Goal: Information Seeking & Learning: Learn about a topic

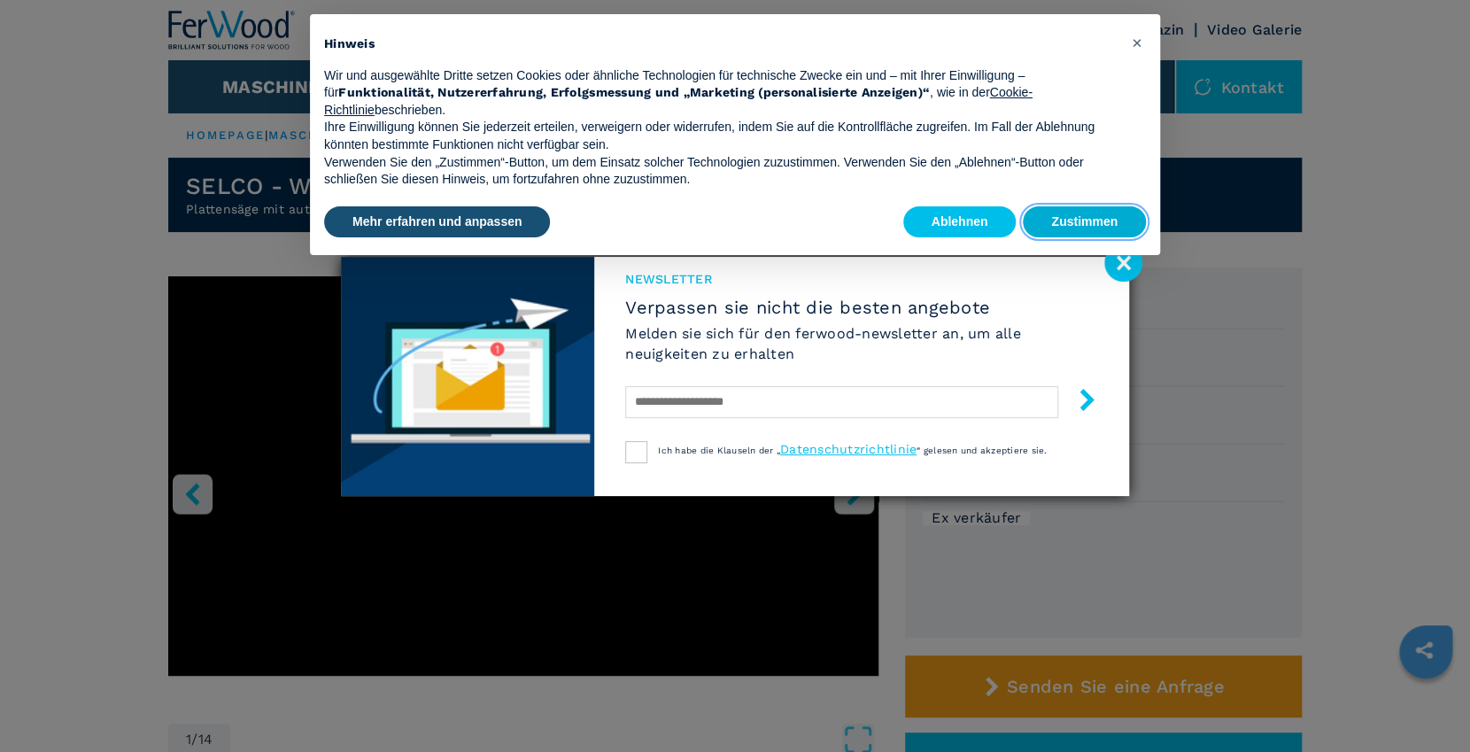
click at [1069, 220] on button "Zustimmen" at bounding box center [1084, 222] width 123 height 32
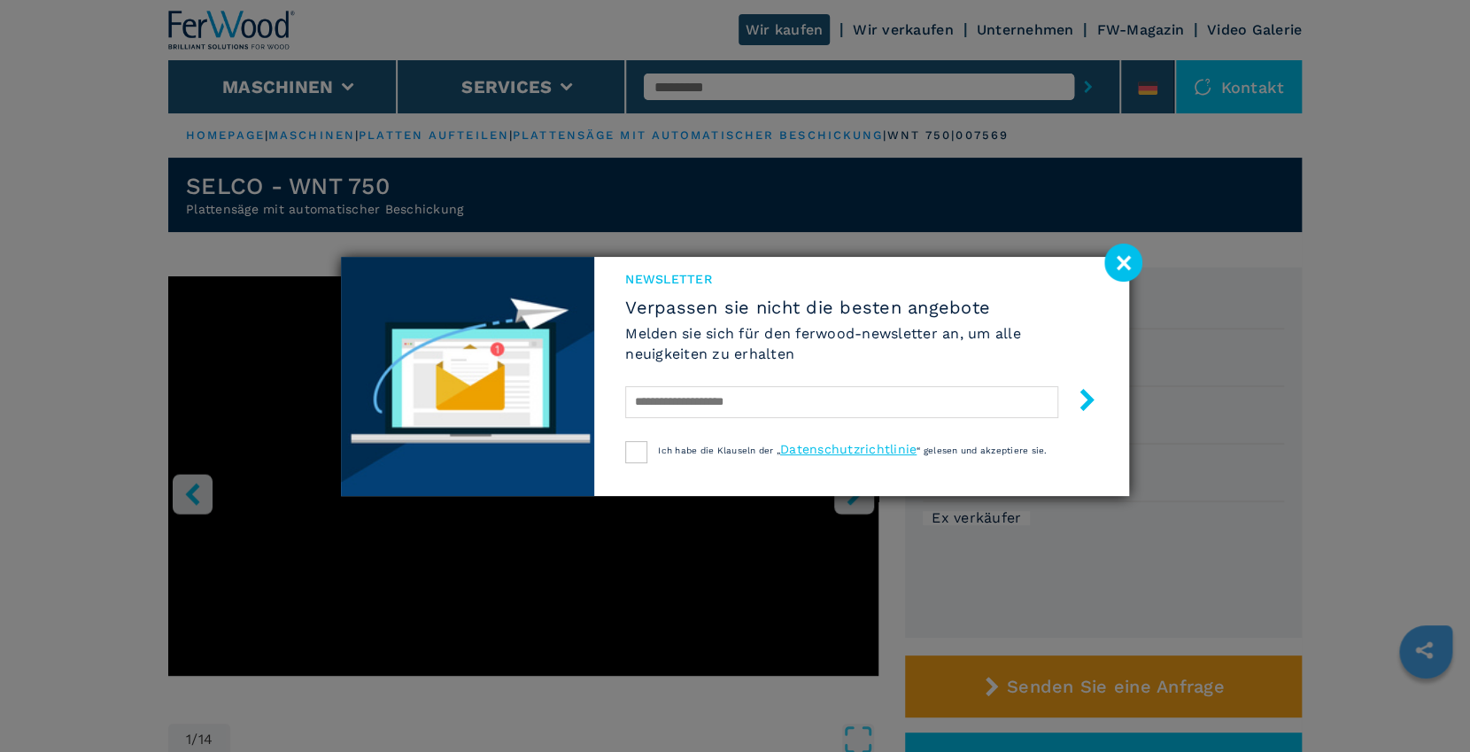
click at [1133, 257] on image at bounding box center [1123, 262] width 38 height 38
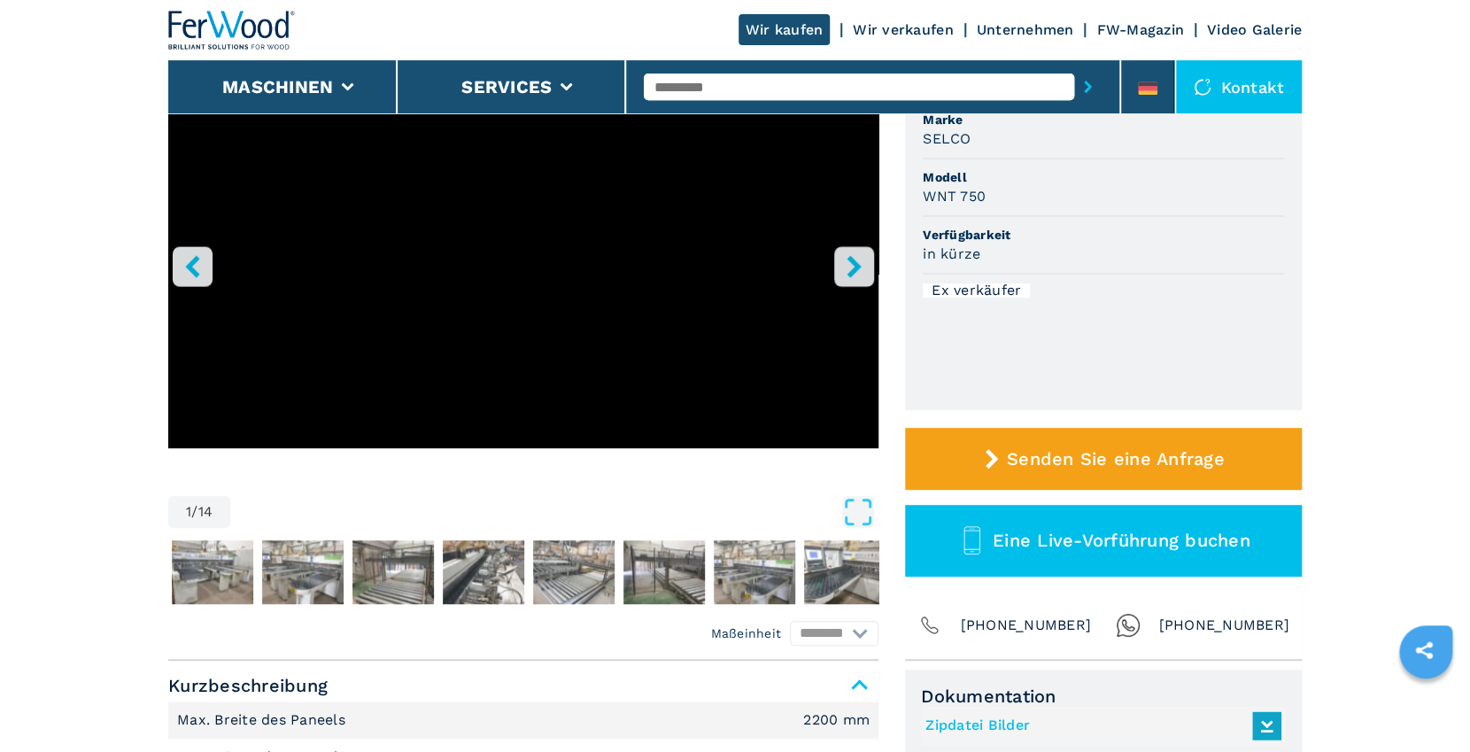
scroll to position [382, 0]
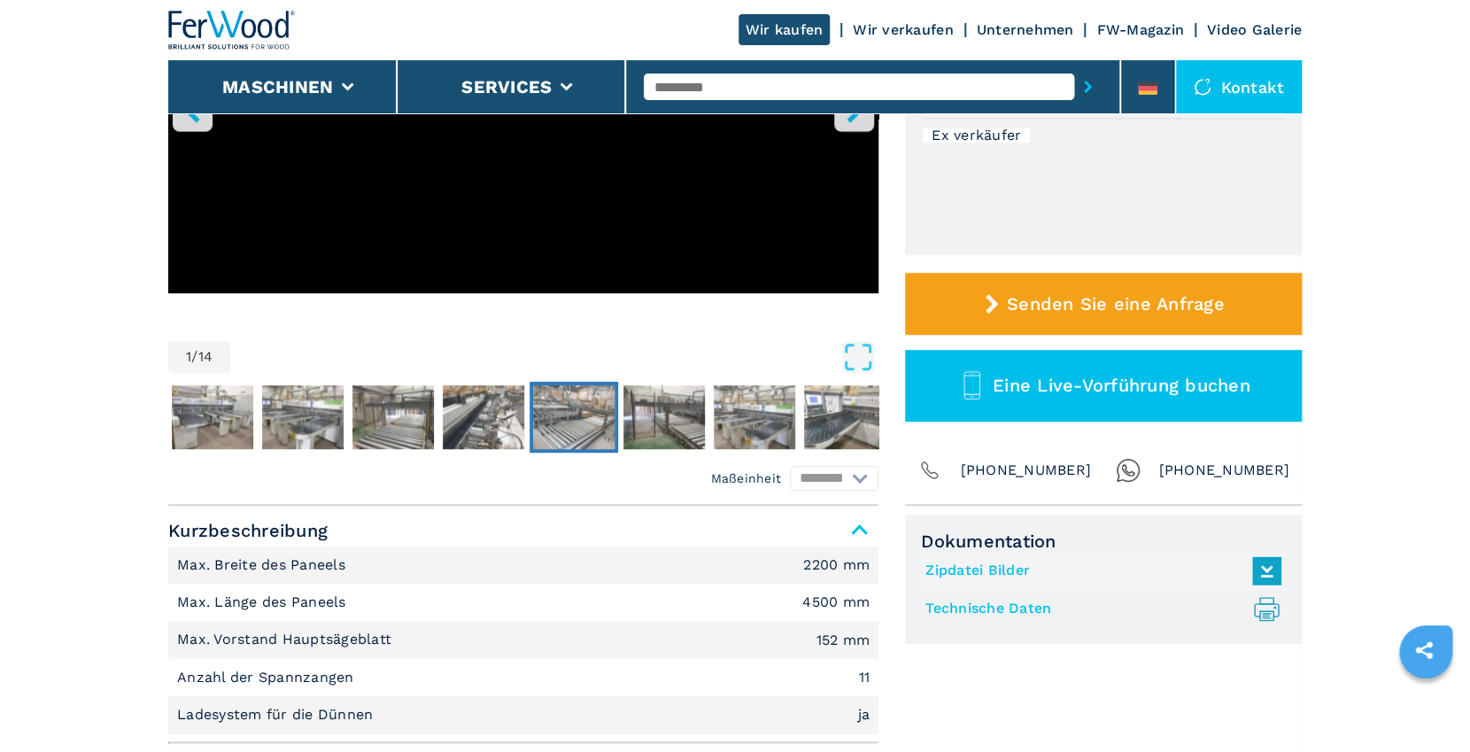
click at [568, 419] on img "Go to Slide 6" at bounding box center [573, 417] width 81 height 64
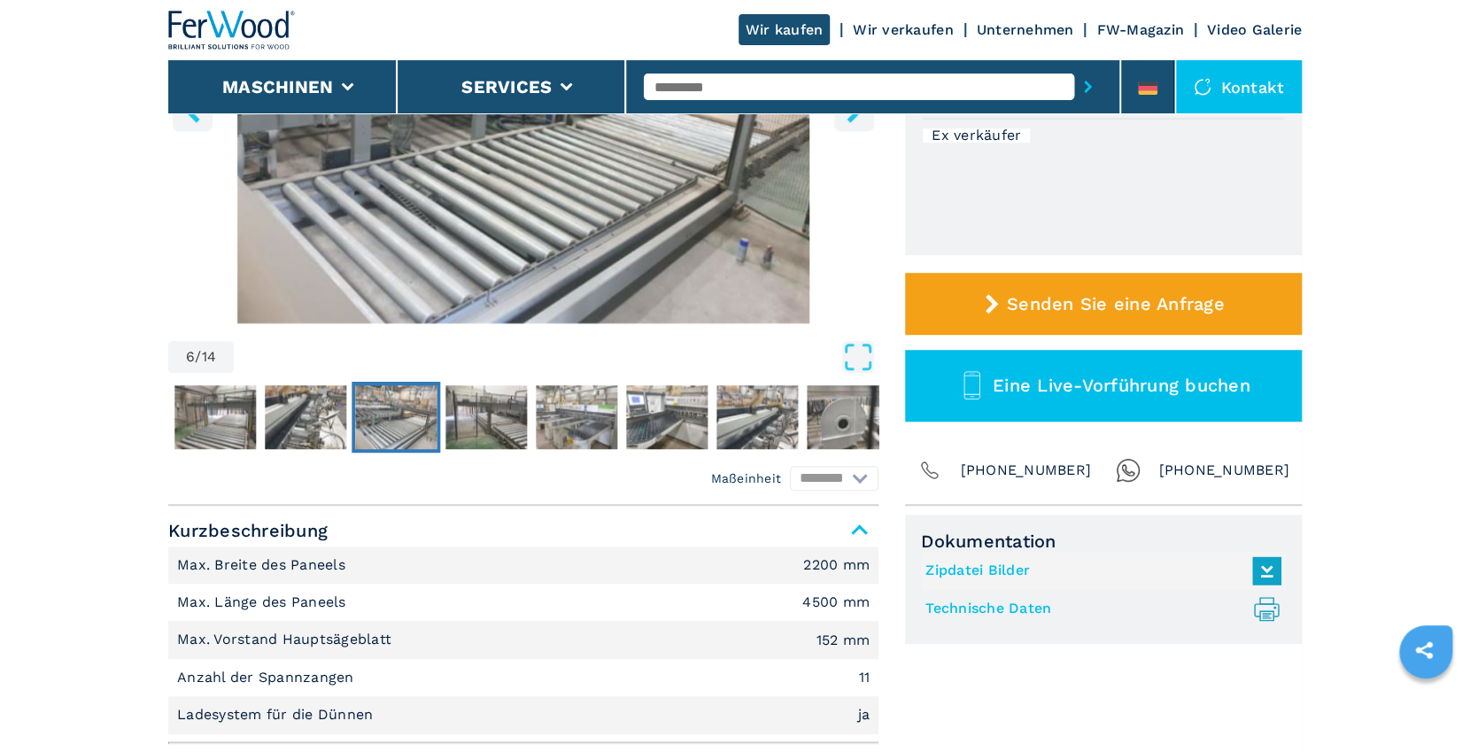
scroll to position [191, 0]
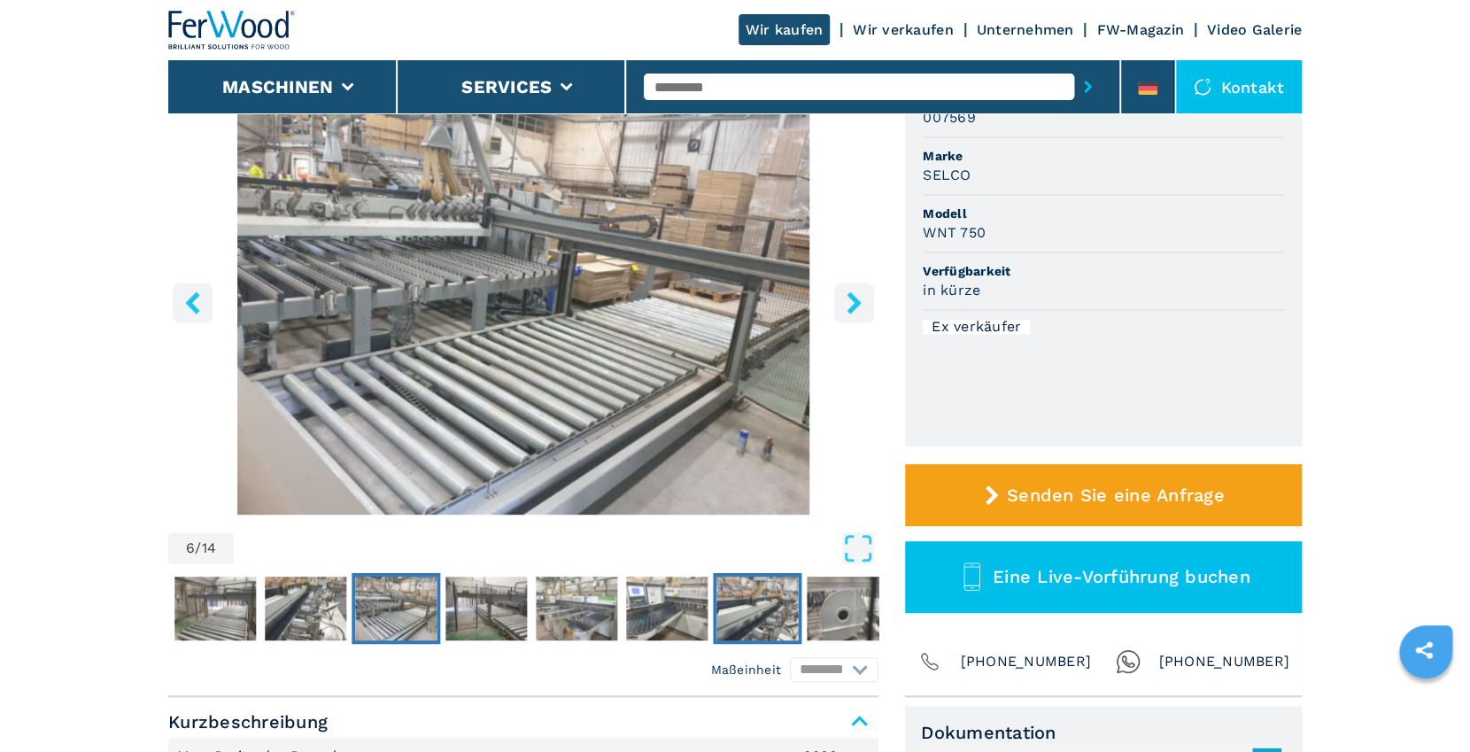
click at [753, 608] on img "Go to Slide 10" at bounding box center [756, 608] width 81 height 64
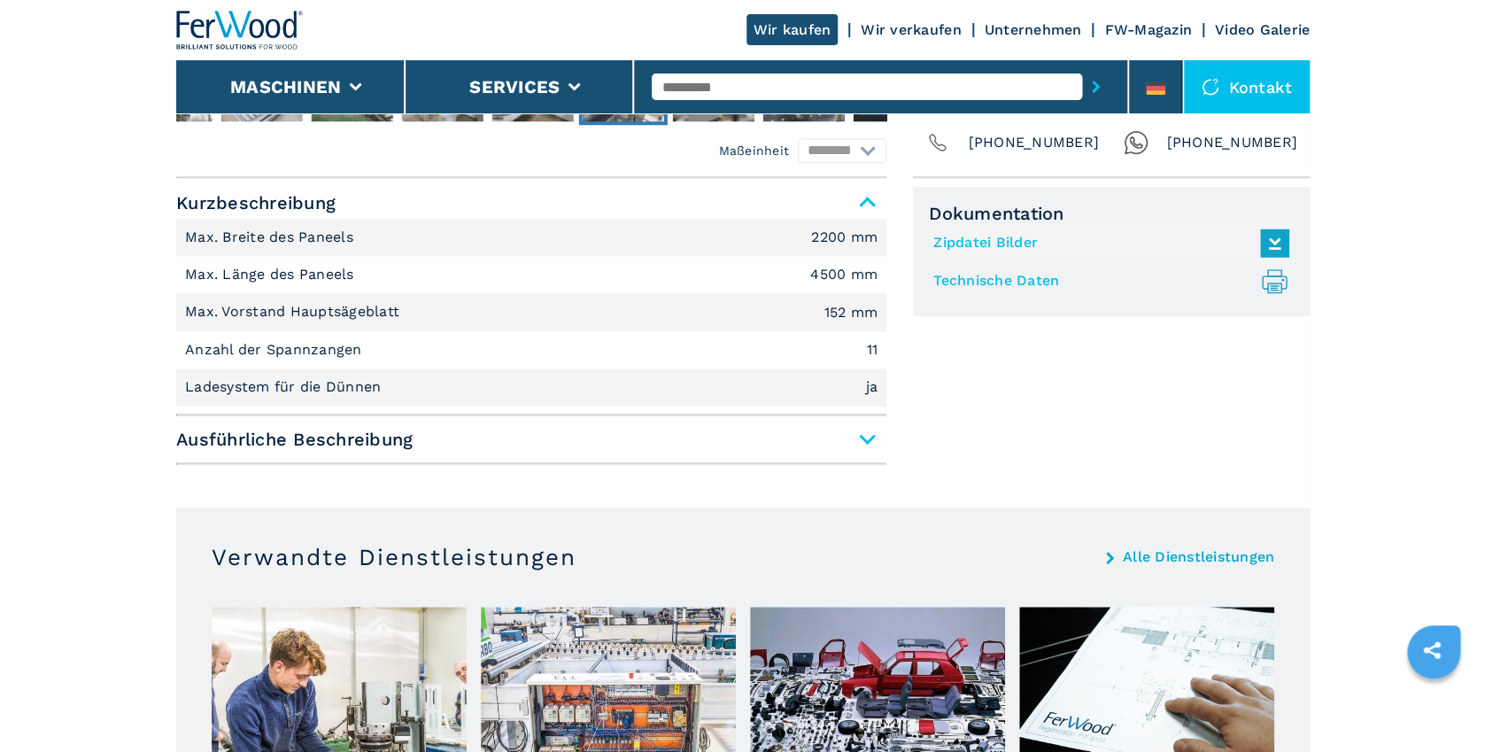
scroll to position [627, 0]
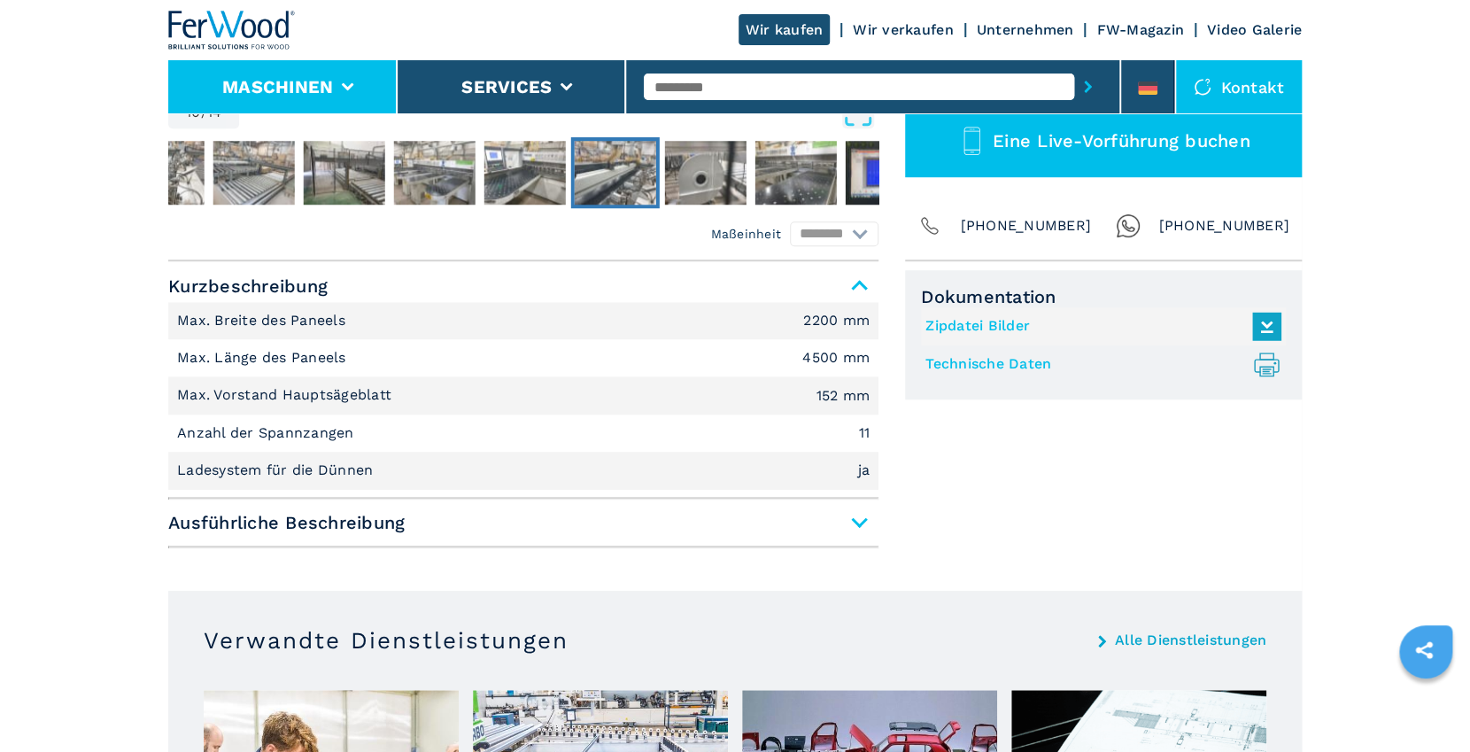
click at [344, 90] on icon at bounding box center [348, 87] width 12 height 8
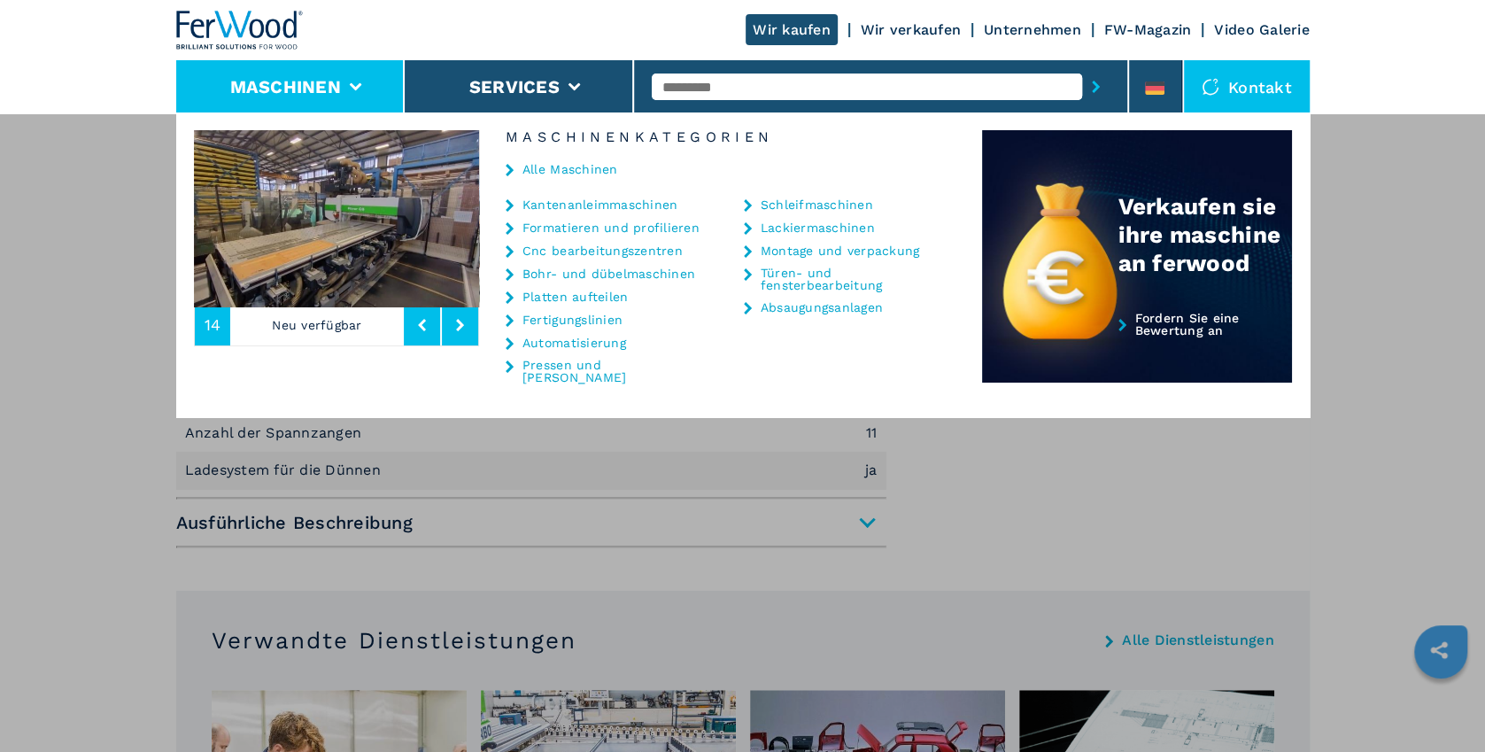
click at [606, 205] on link "Kantenanleimmaschinen" at bounding box center [599, 204] width 155 height 12
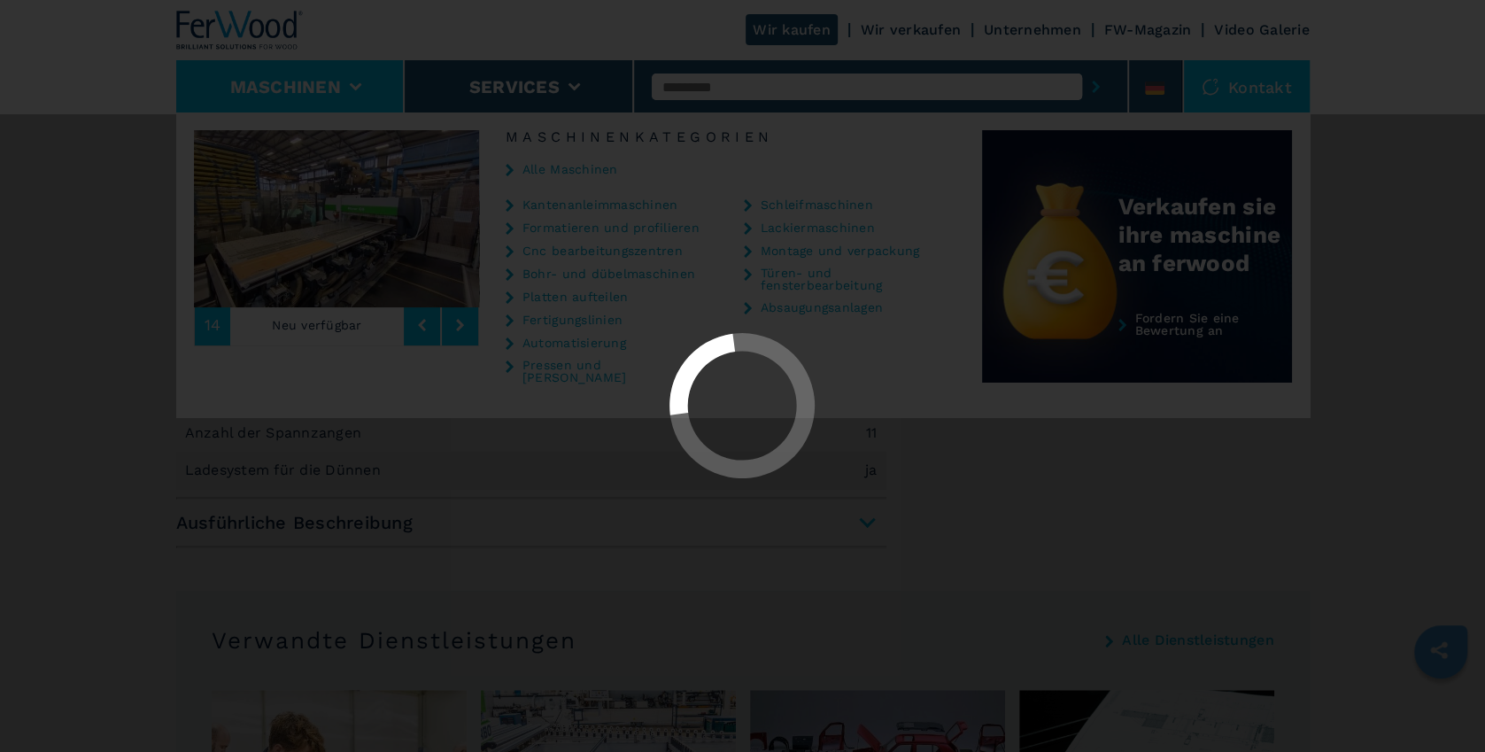
select select "**********"
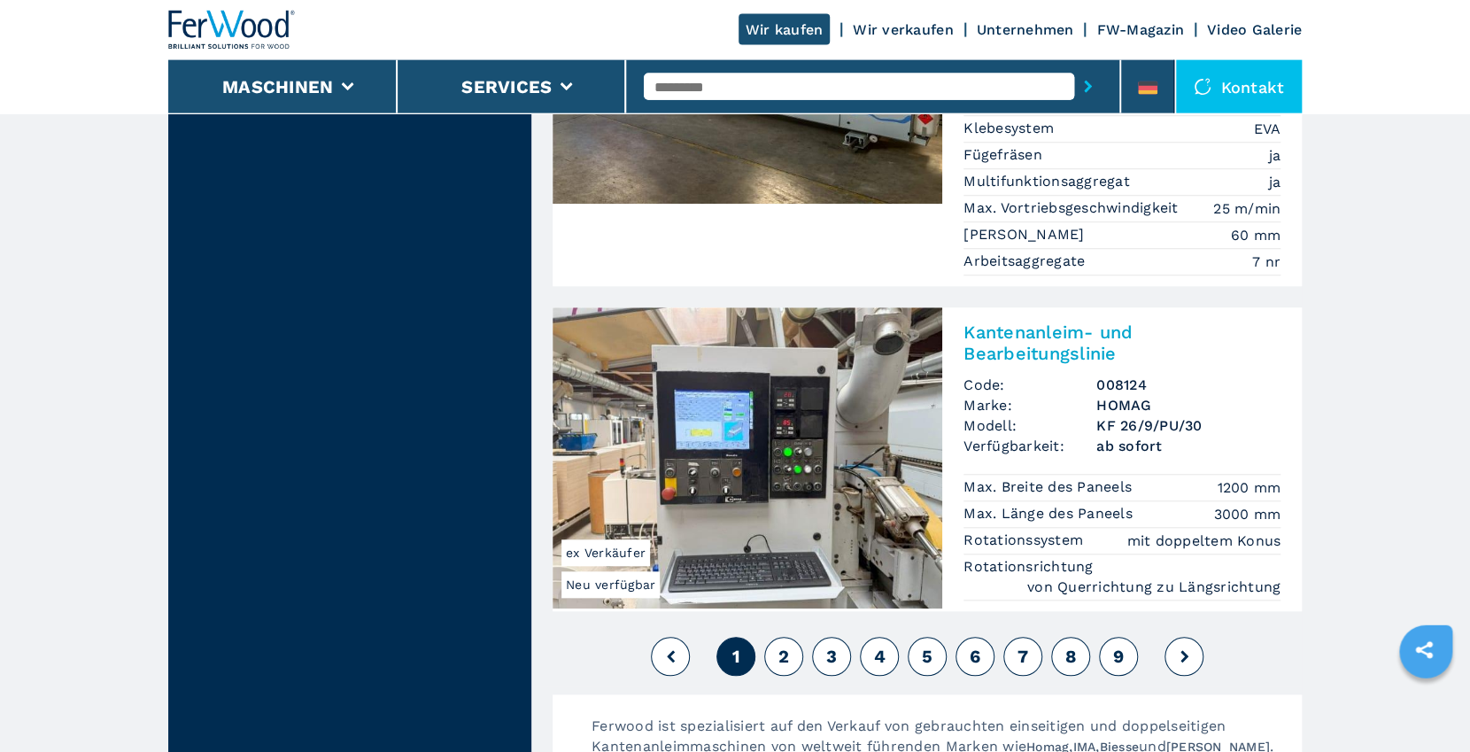
scroll to position [4303, 0]
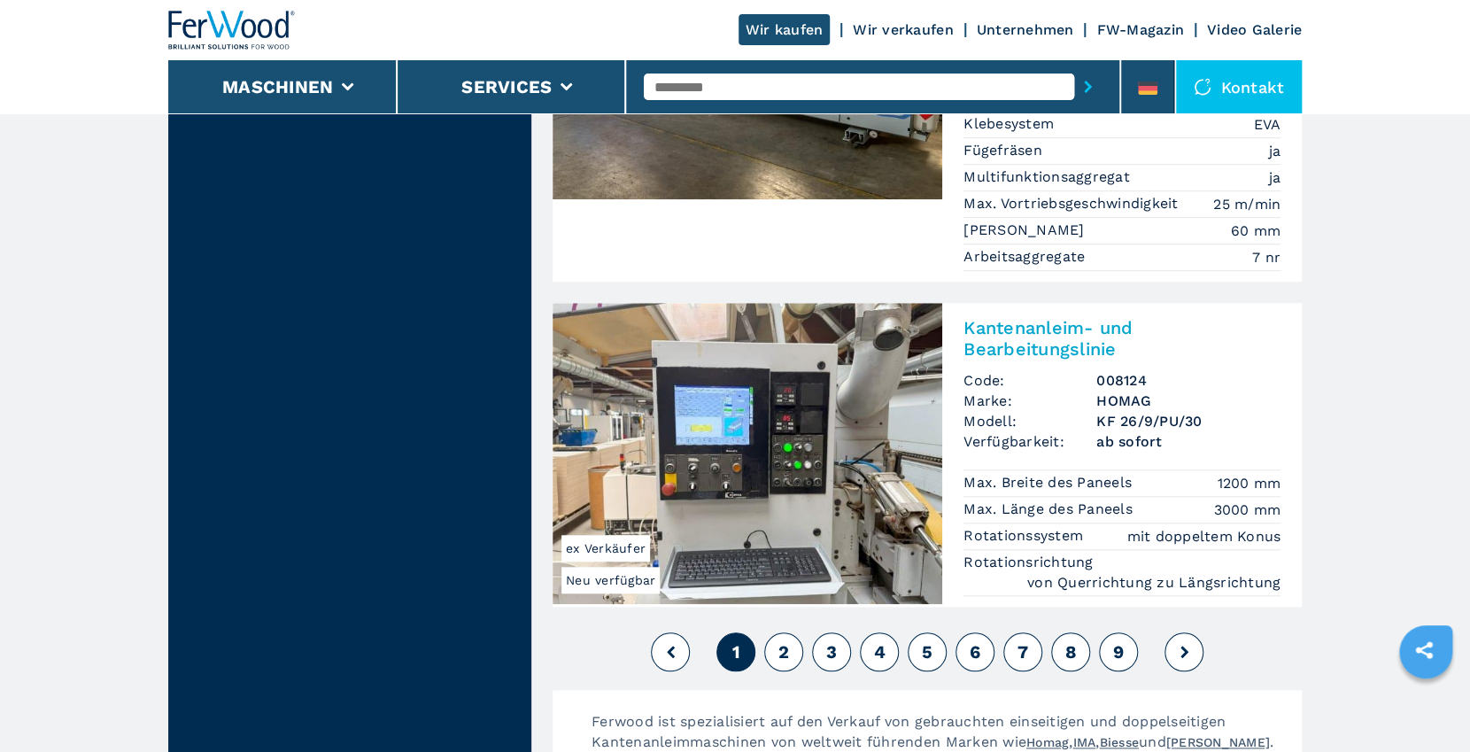
click at [769, 632] on button "2" at bounding box center [783, 651] width 39 height 39
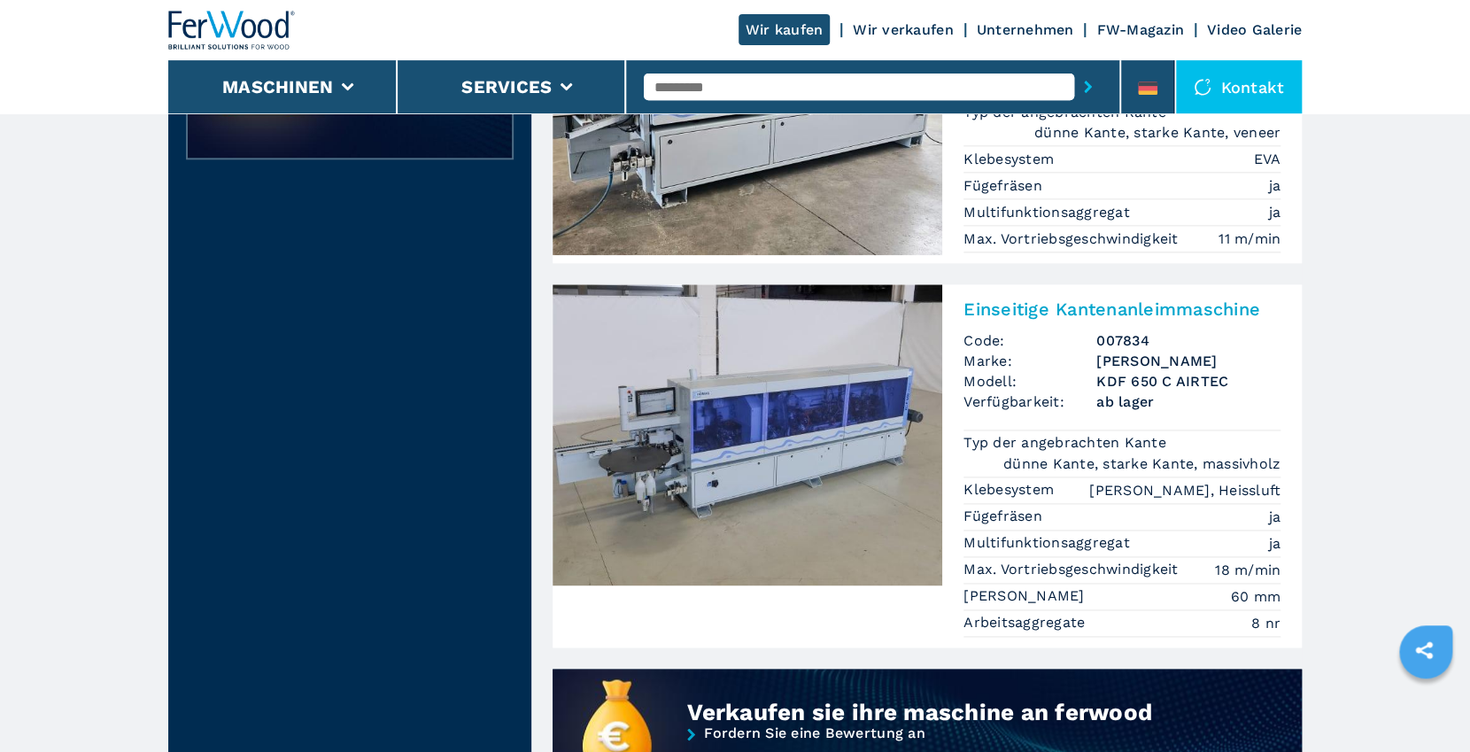
scroll to position [1147, 0]
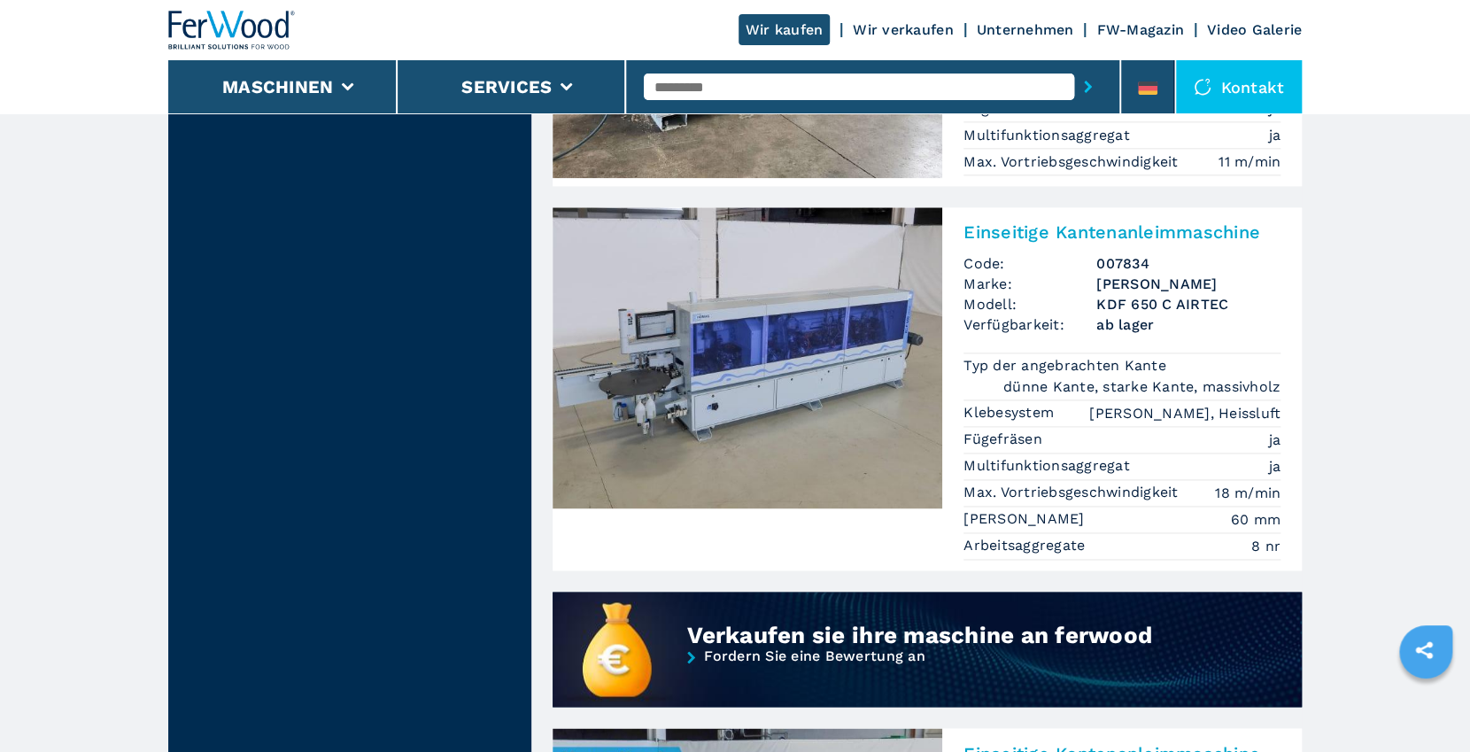
click at [1048, 229] on h2 "Einseitige Kantenanleimmaschine" at bounding box center [1121, 231] width 317 height 21
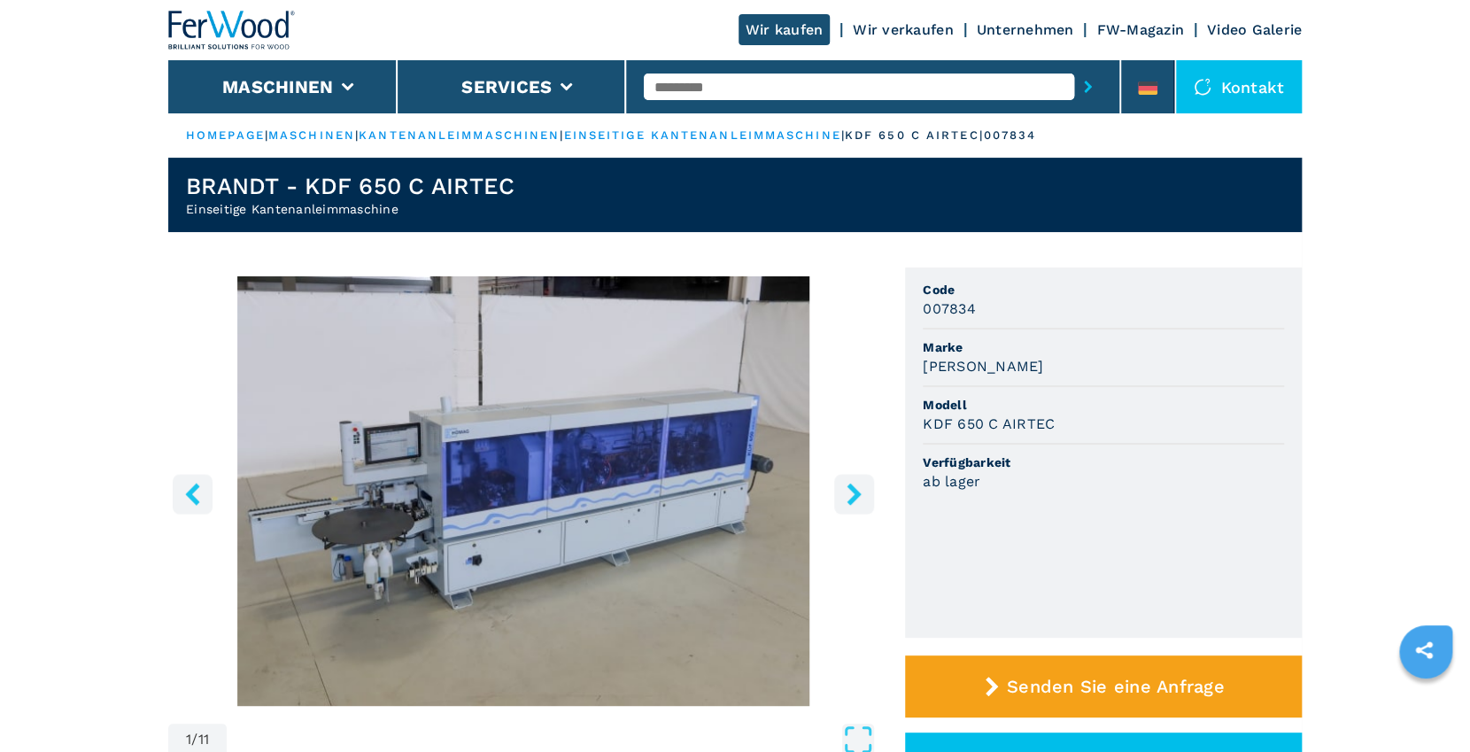
click at [853, 490] on icon "right-button" at bounding box center [853, 494] width 14 height 22
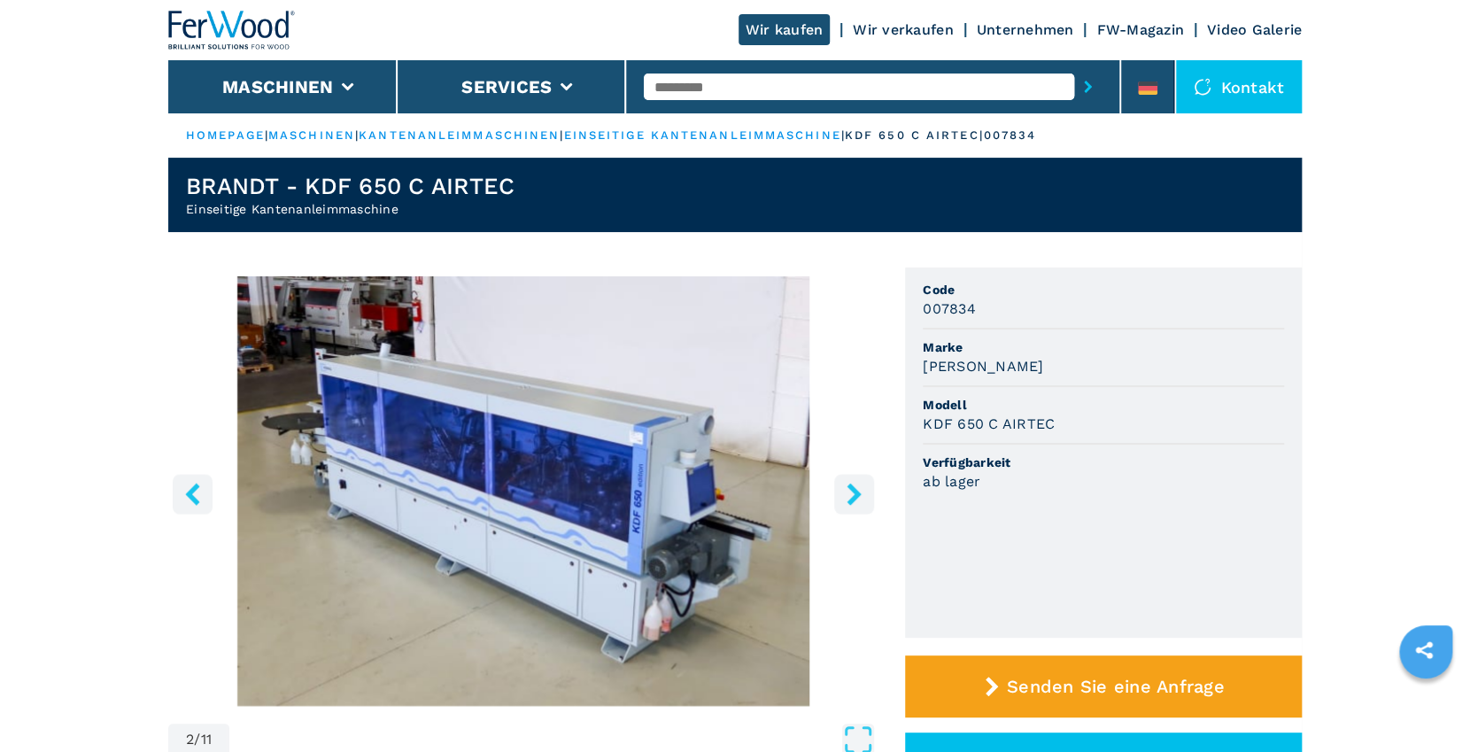
click at [853, 490] on icon "right-button" at bounding box center [853, 494] width 14 height 22
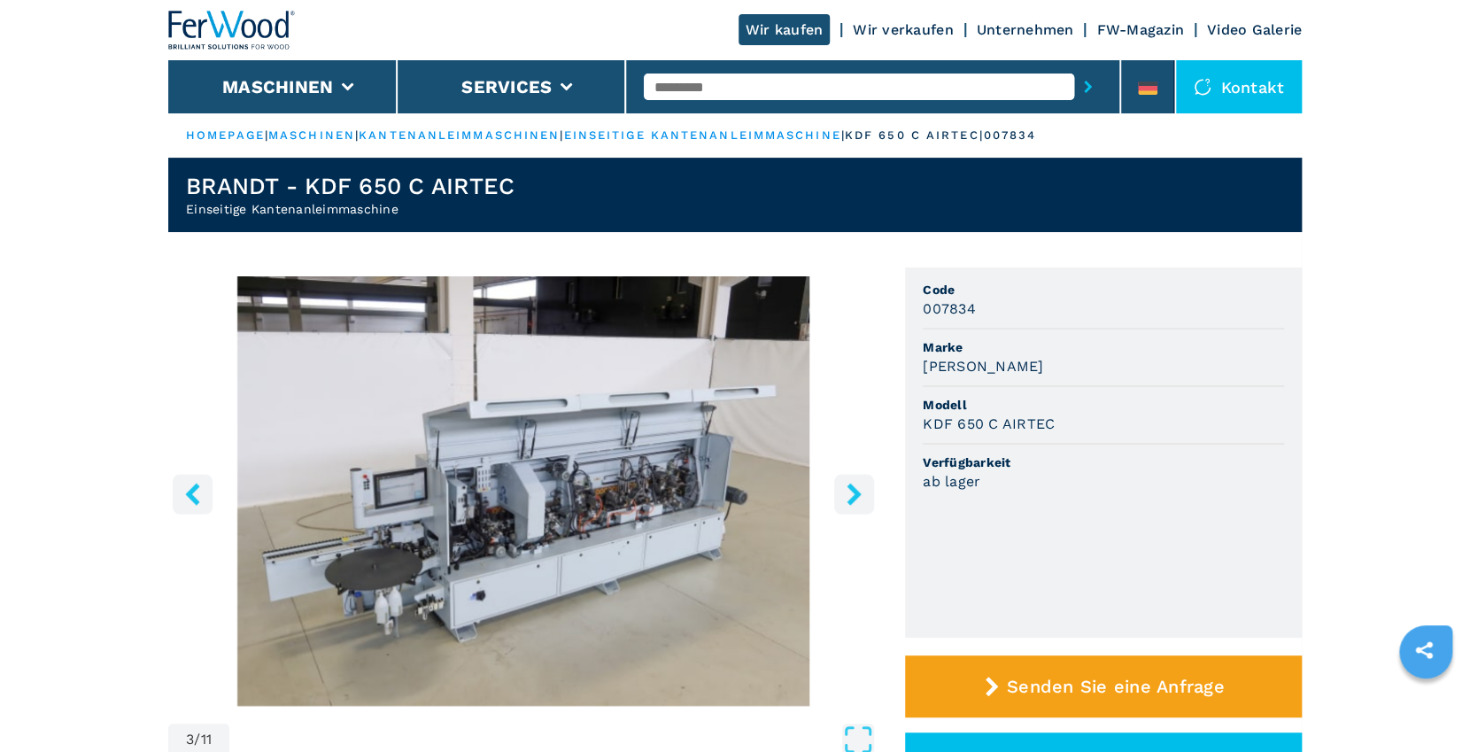
click at [853, 490] on icon "right-button" at bounding box center [853, 494] width 14 height 22
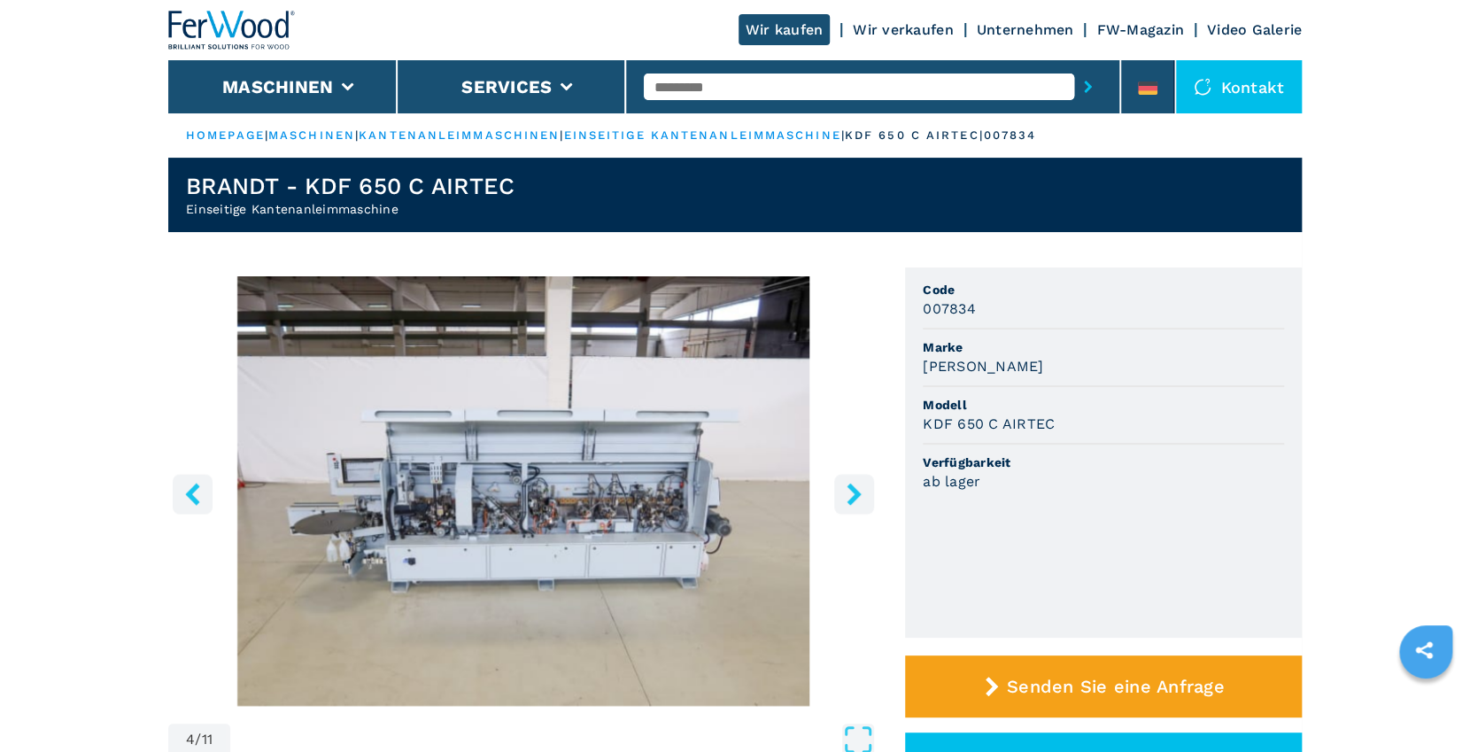
click at [853, 490] on icon "right-button" at bounding box center [853, 494] width 14 height 22
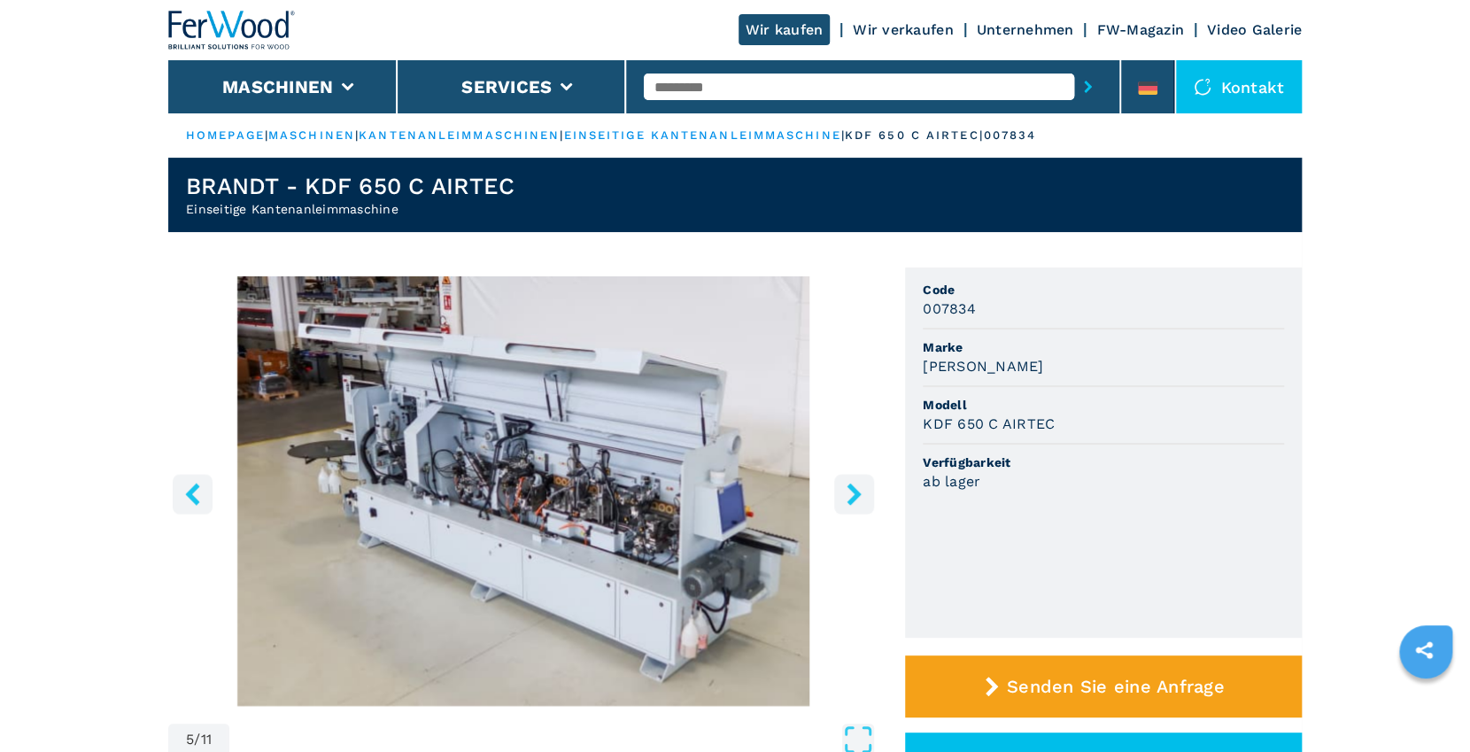
click at [853, 490] on icon "right-button" at bounding box center [853, 494] width 14 height 22
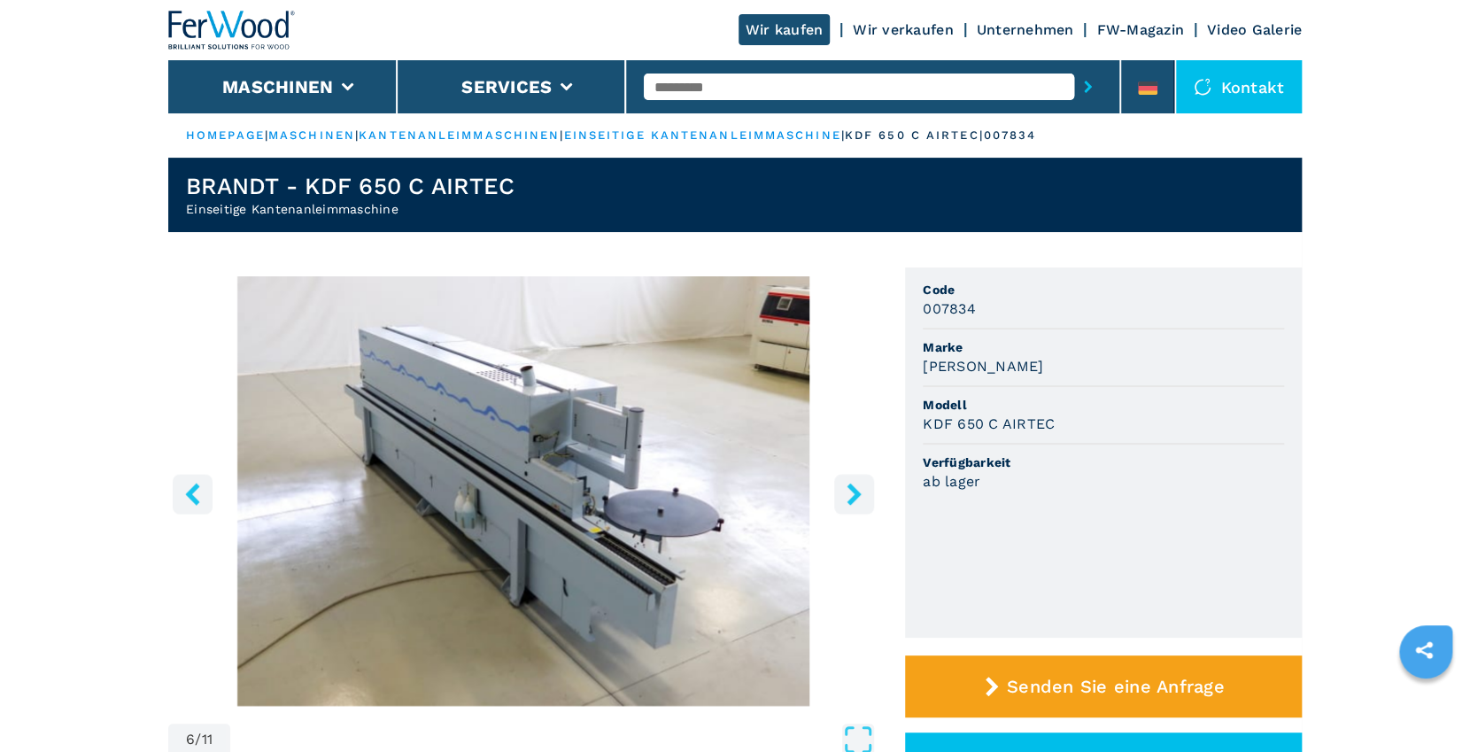
click at [853, 490] on icon "right-button" at bounding box center [853, 494] width 14 height 22
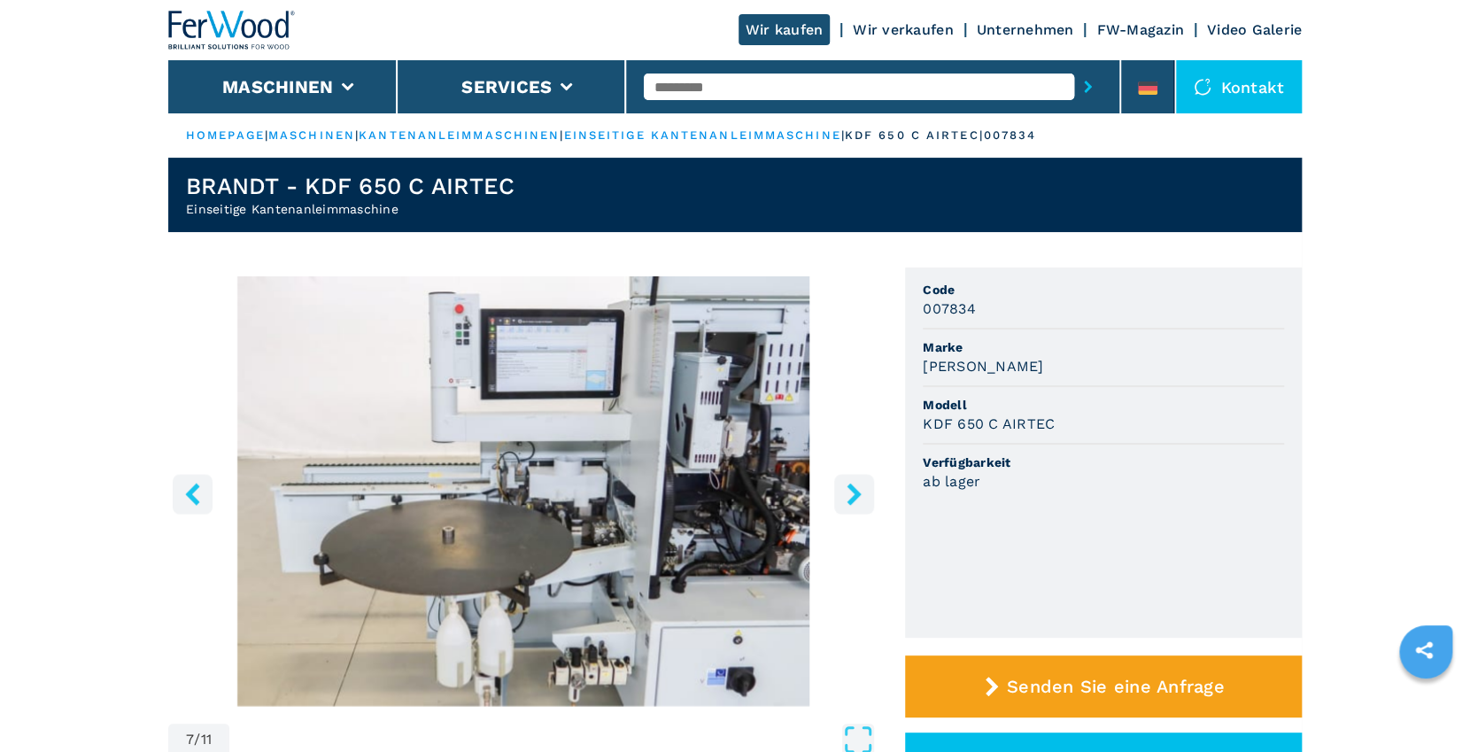
click at [853, 490] on icon "right-button" at bounding box center [853, 494] width 14 height 22
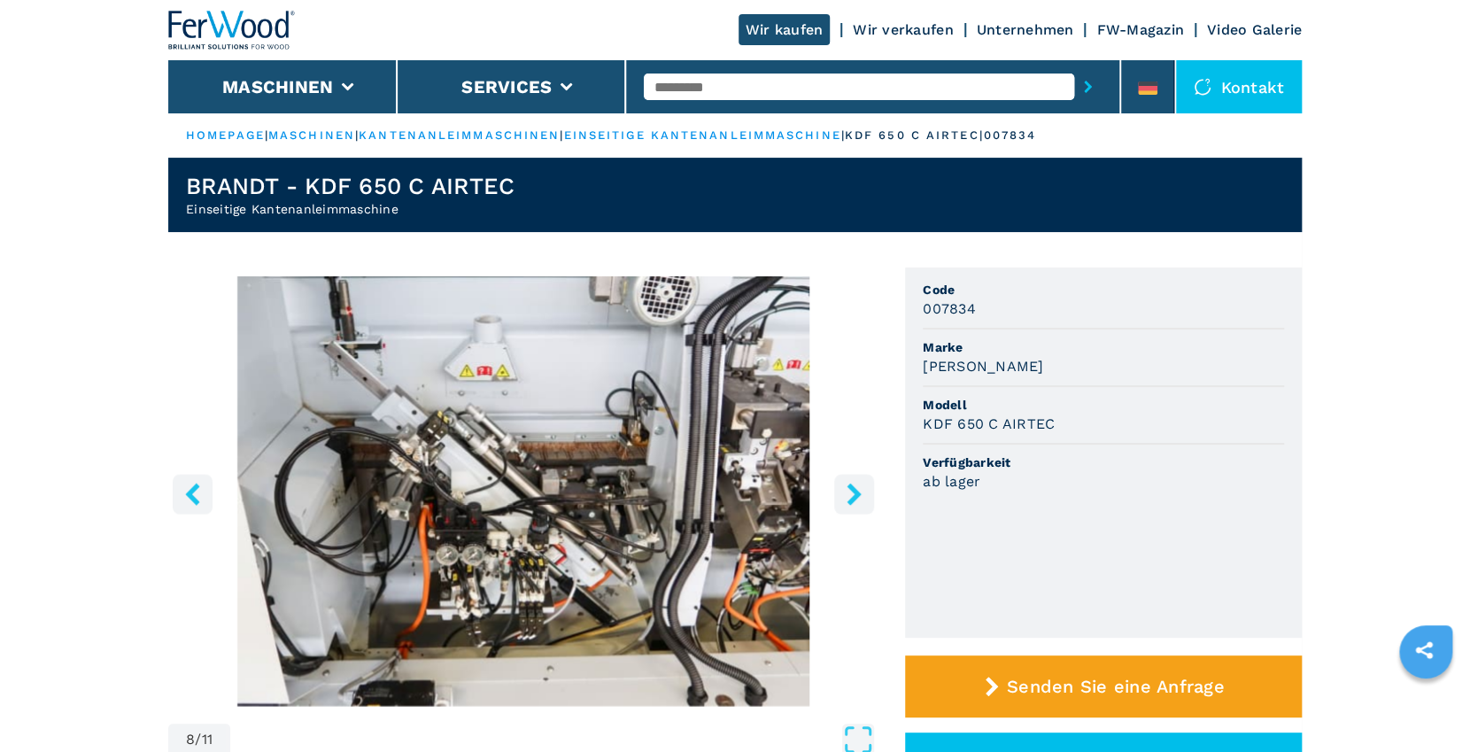
click at [853, 490] on icon "right-button" at bounding box center [853, 494] width 14 height 22
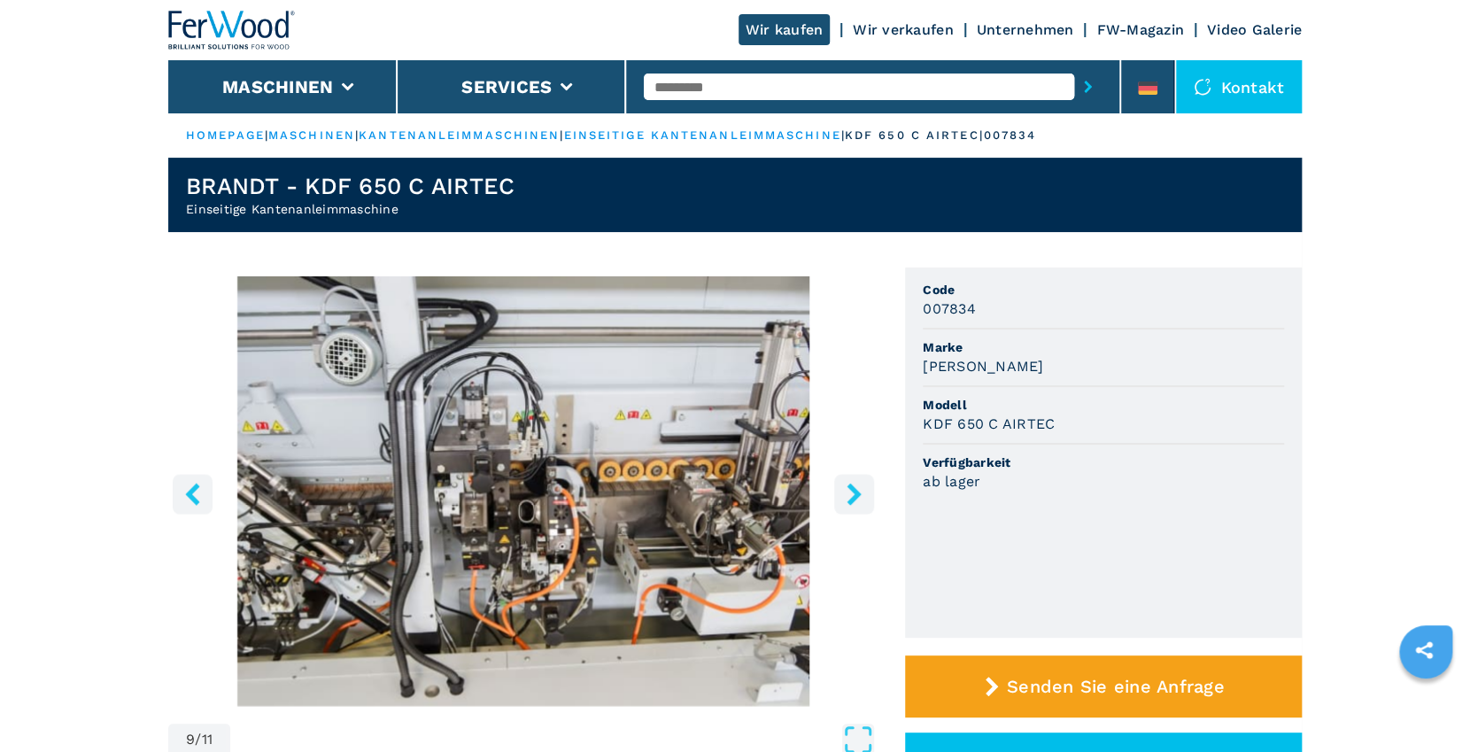
click at [853, 490] on icon "right-button" at bounding box center [853, 494] width 14 height 22
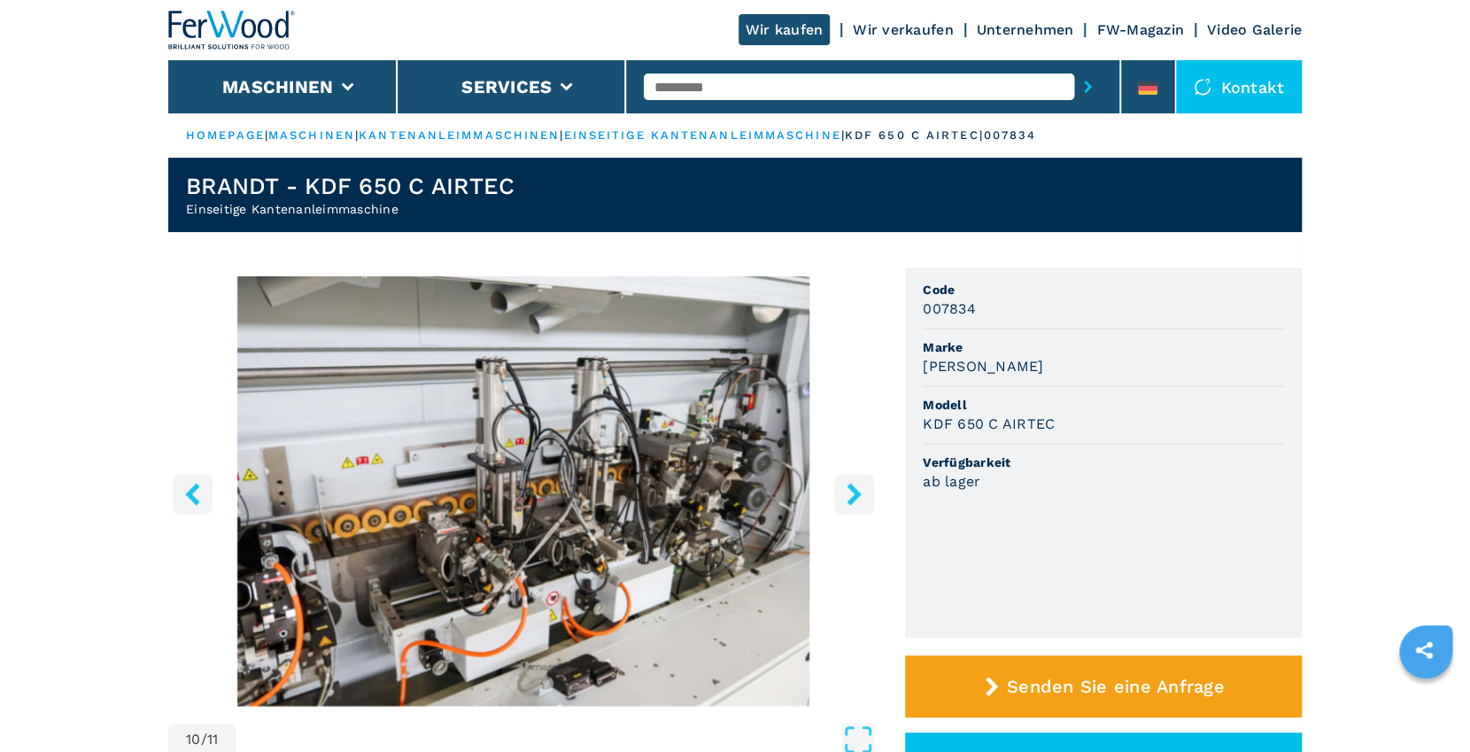
click at [853, 490] on icon "right-button" at bounding box center [853, 494] width 14 height 22
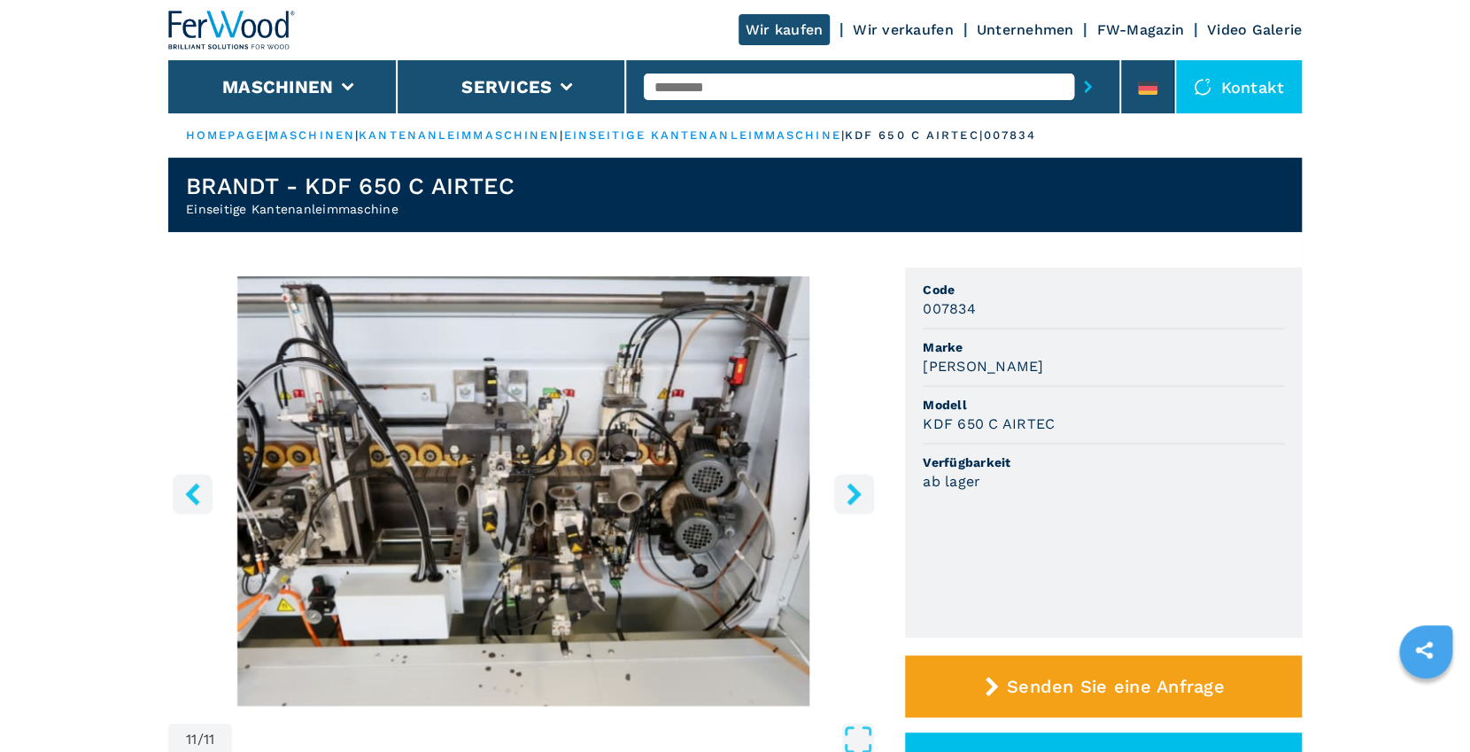
click at [853, 490] on icon "right-button" at bounding box center [853, 494] width 14 height 22
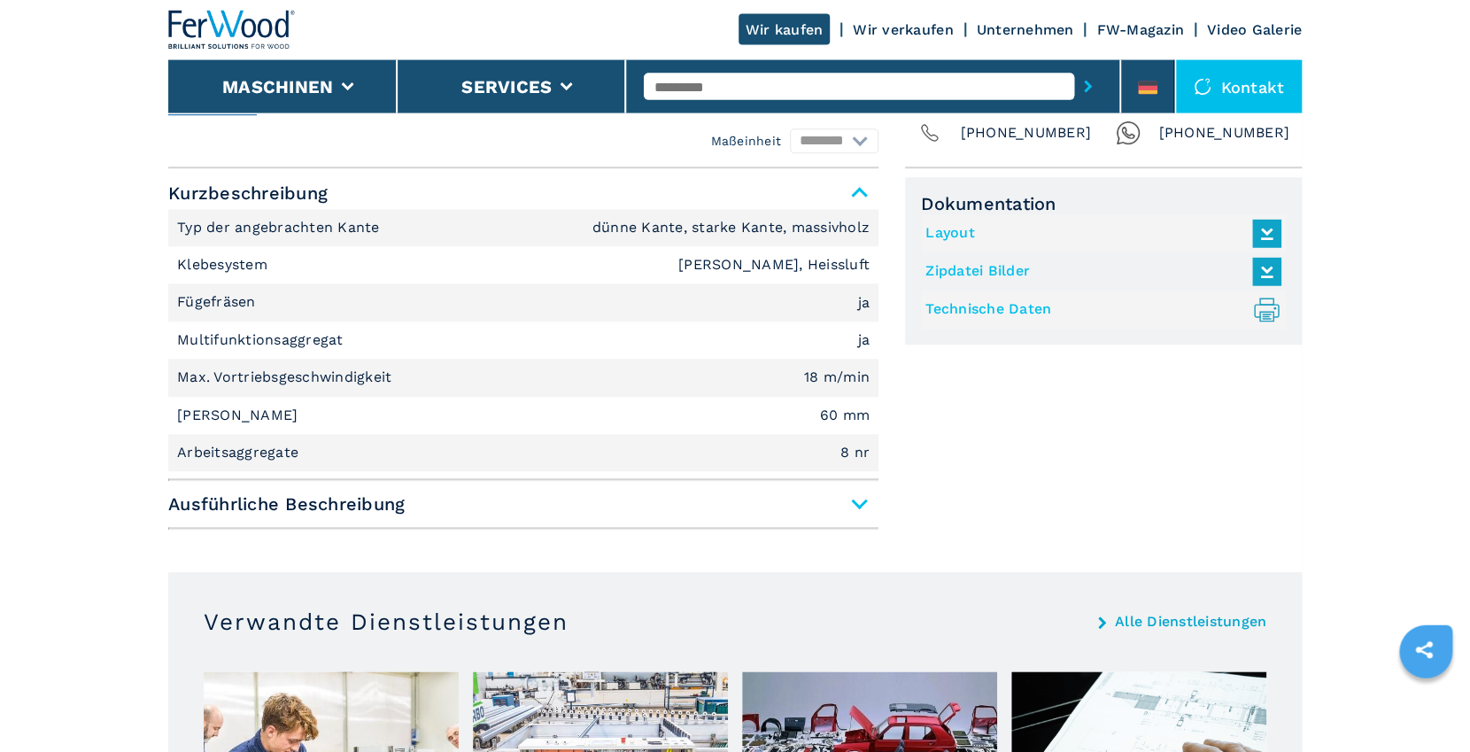
scroll to position [765, 0]
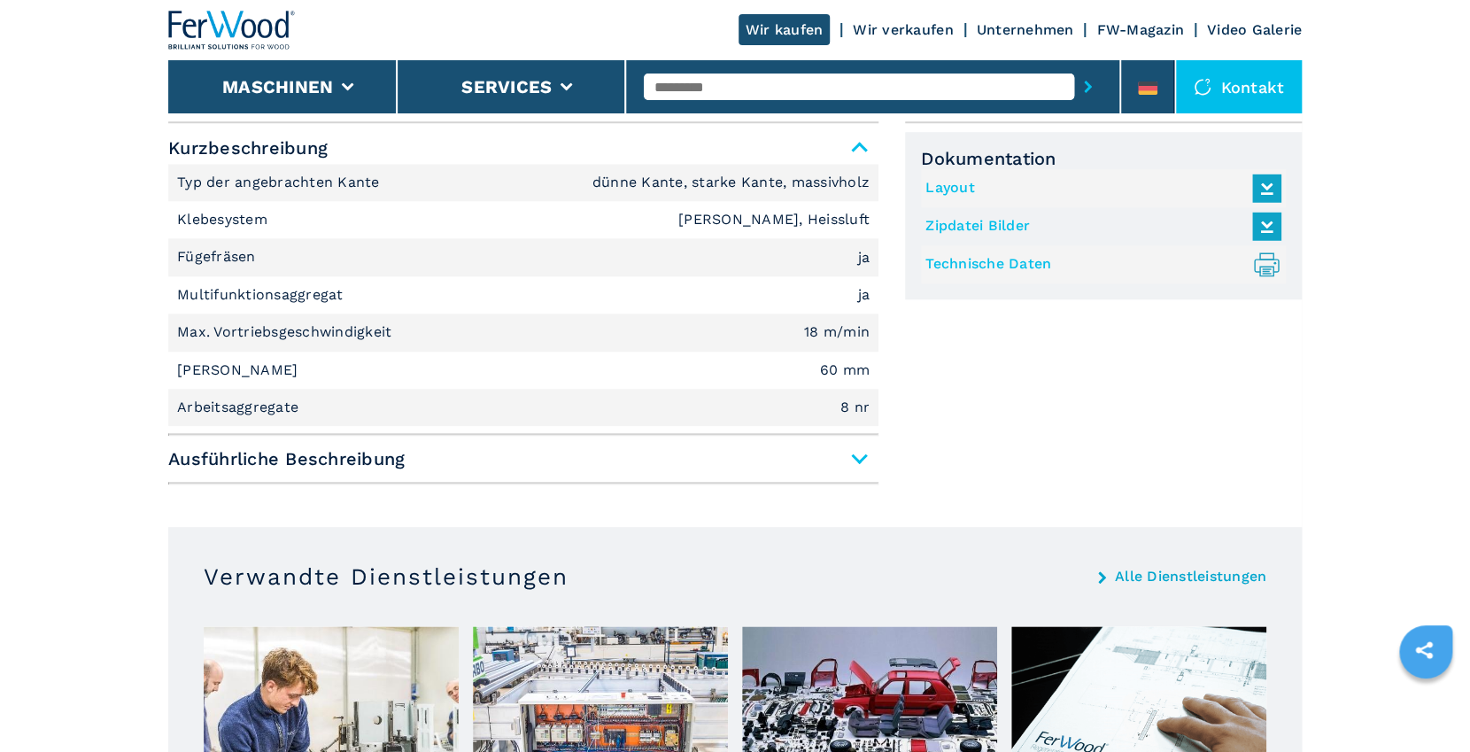
click at [860, 460] on span "Ausführliche Beschreibung" at bounding box center [523, 459] width 710 height 32
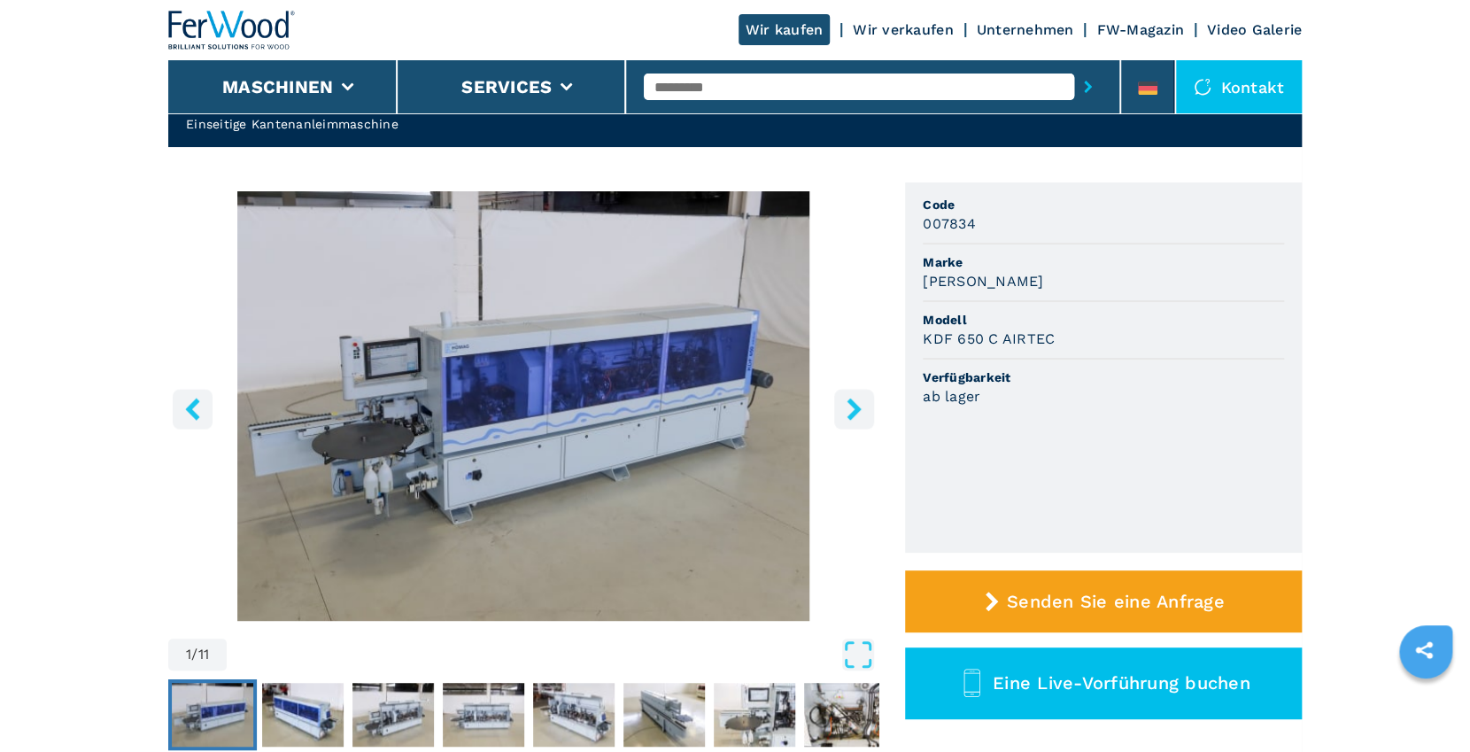
scroll to position [0, 0]
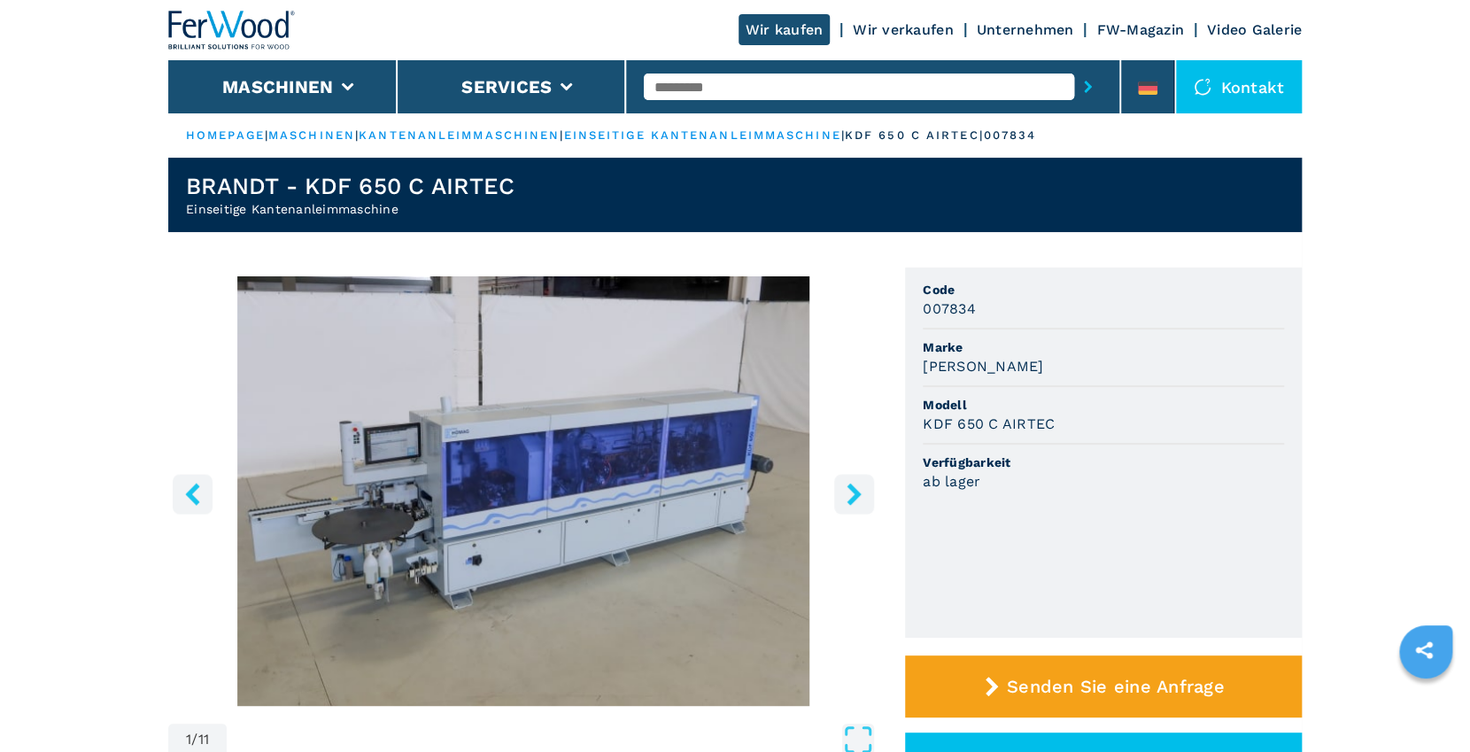
click at [259, 32] on img at bounding box center [231, 30] width 127 height 39
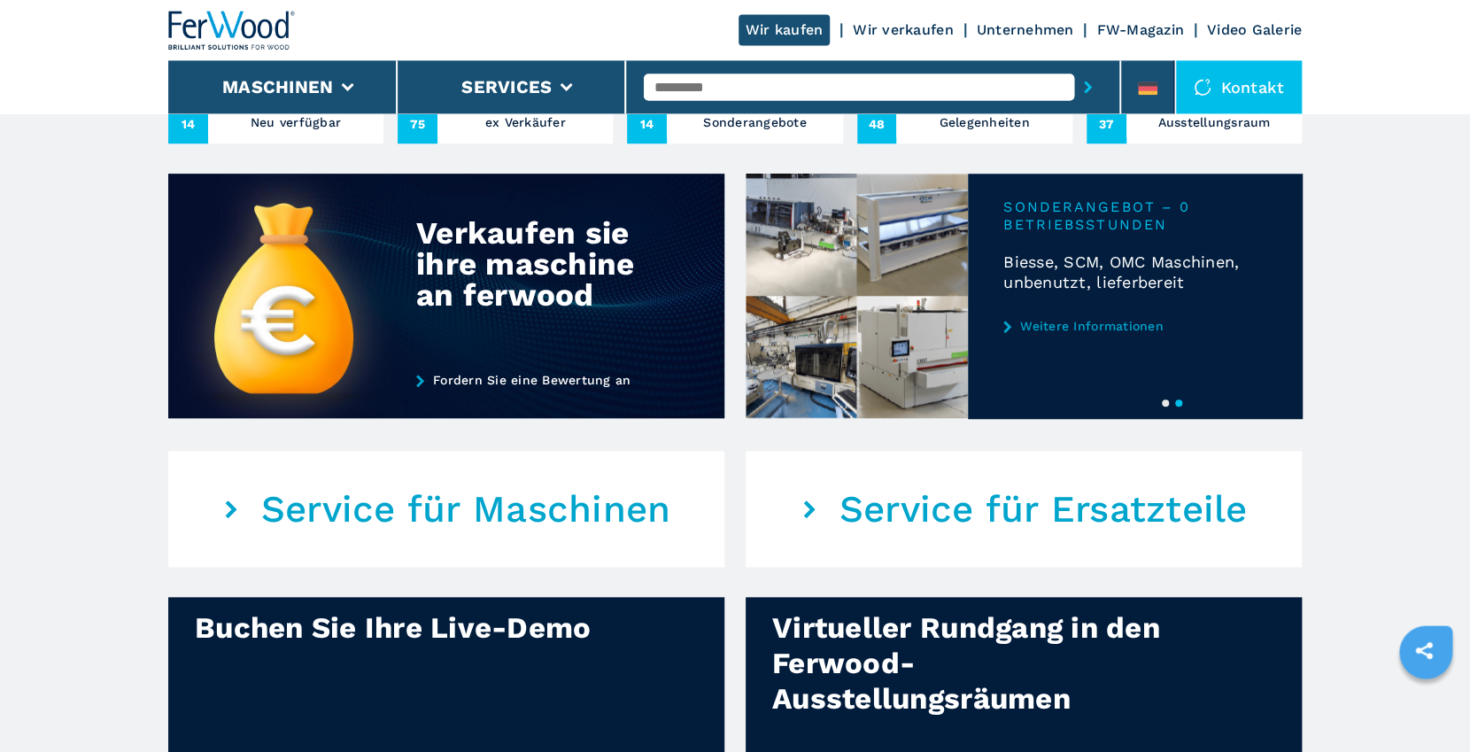
scroll to position [861, 0]
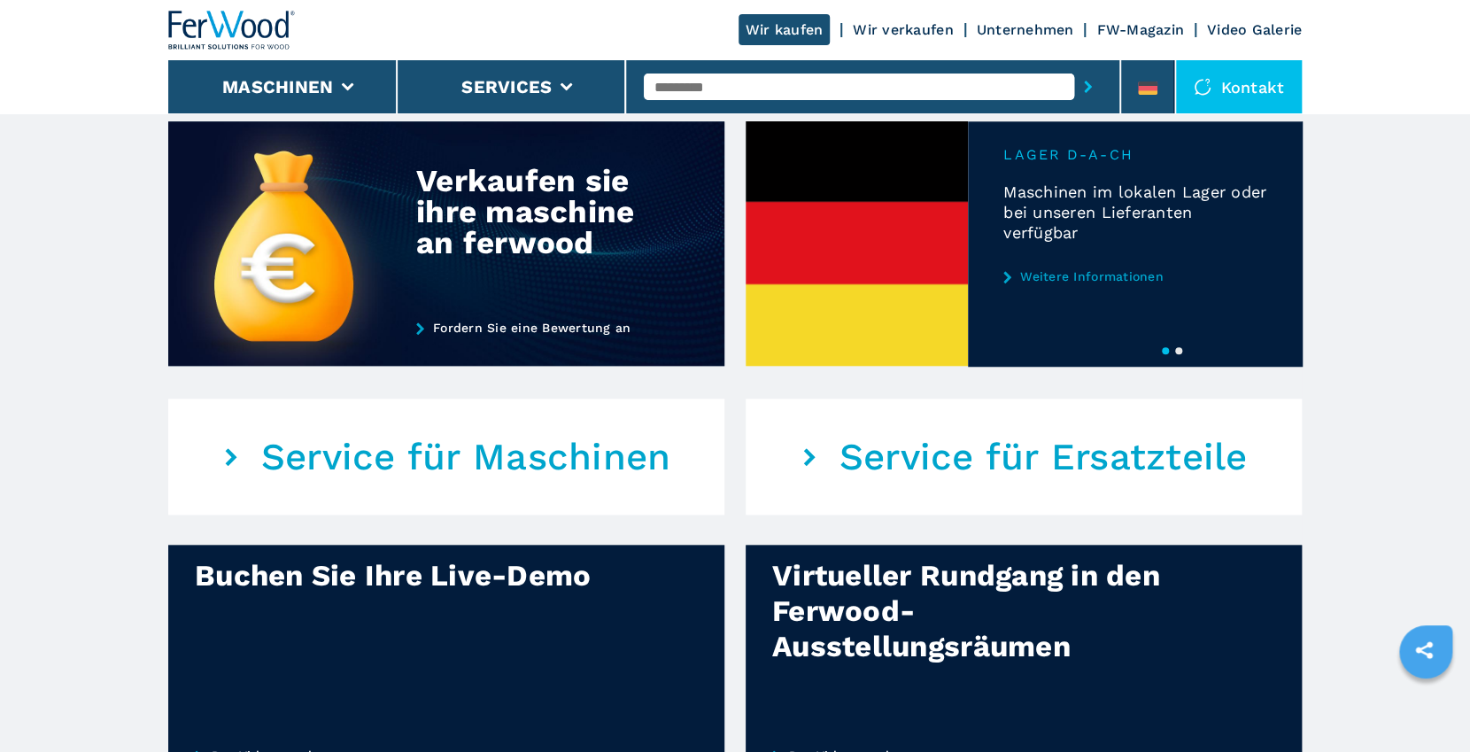
click at [1092, 271] on link "Weitere Informationen" at bounding box center [1134, 276] width 263 height 14
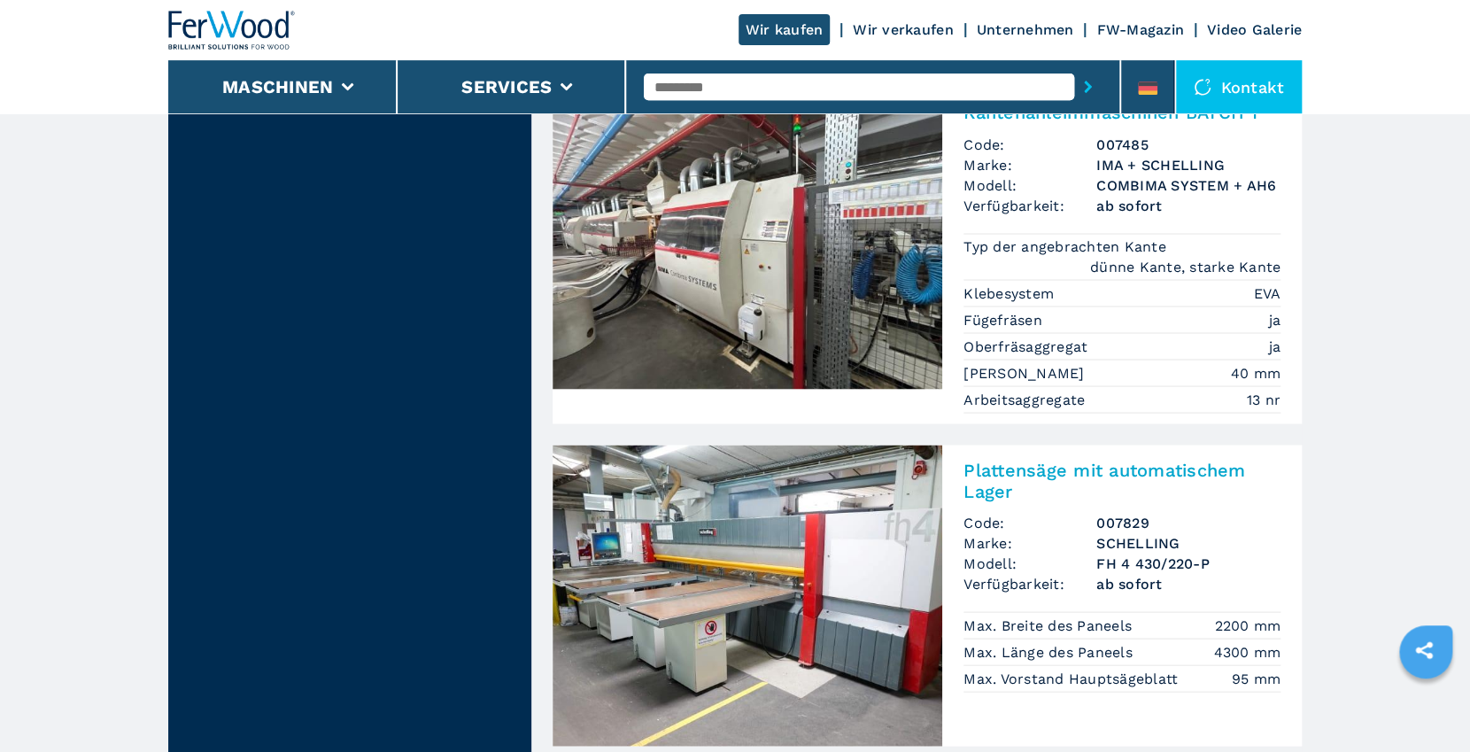
scroll to position [1721, 0]
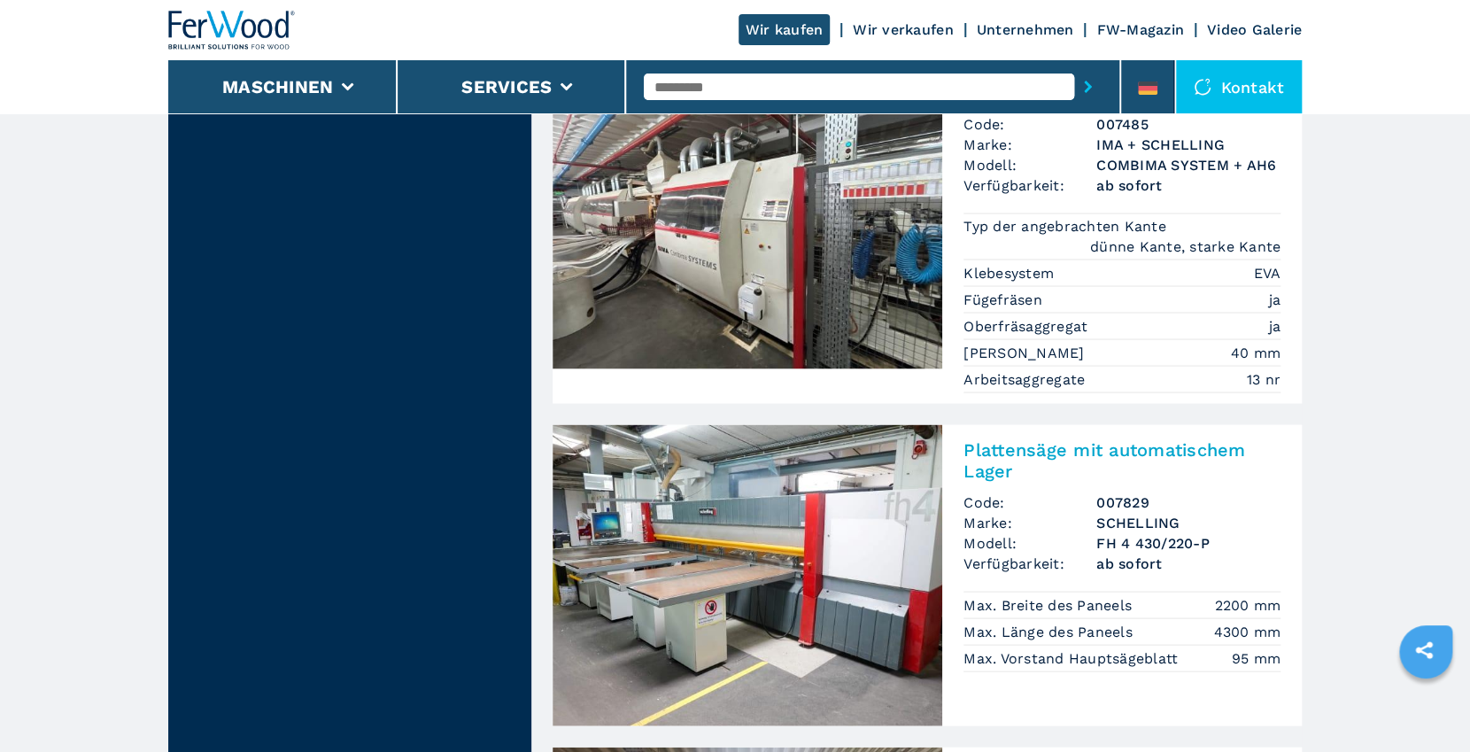
click at [235, 26] on img at bounding box center [231, 30] width 127 height 39
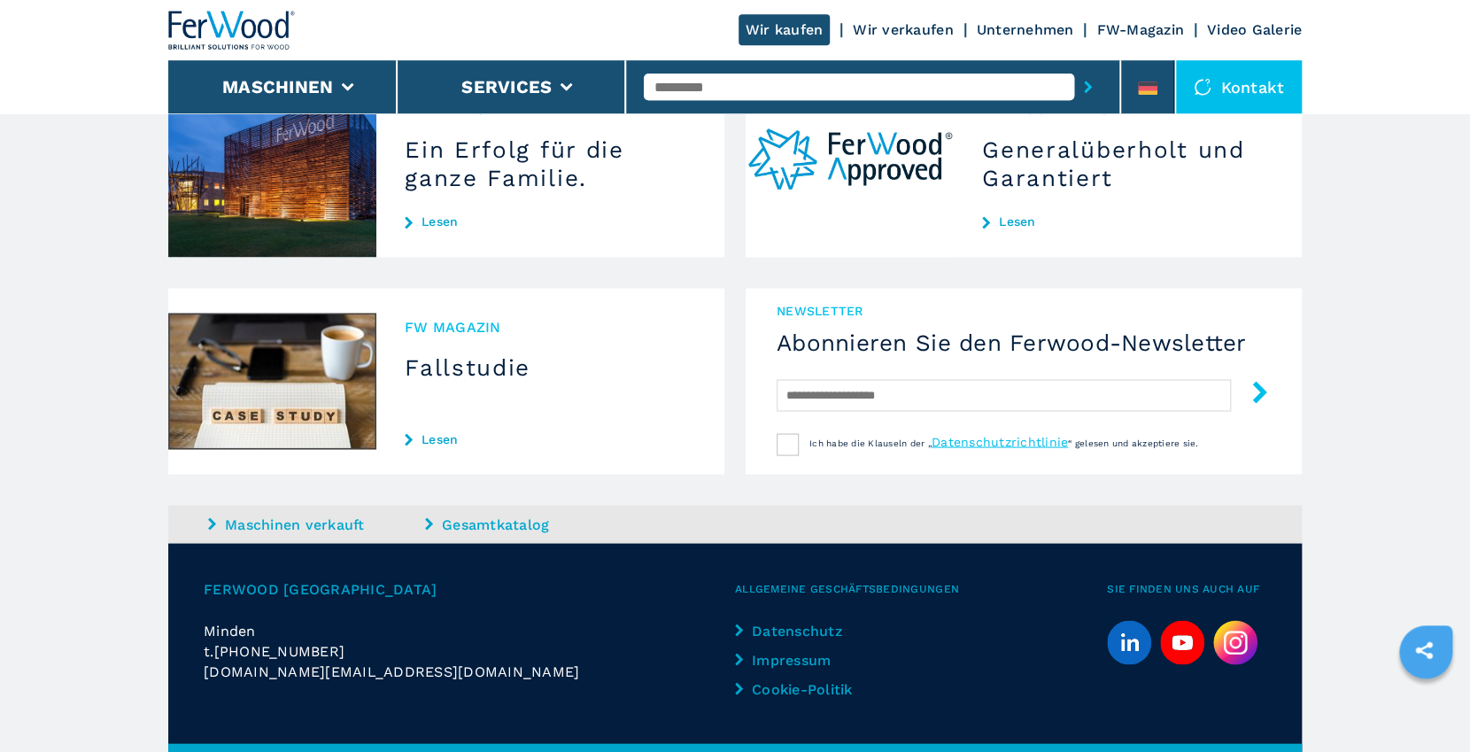
scroll to position [1560, 0]
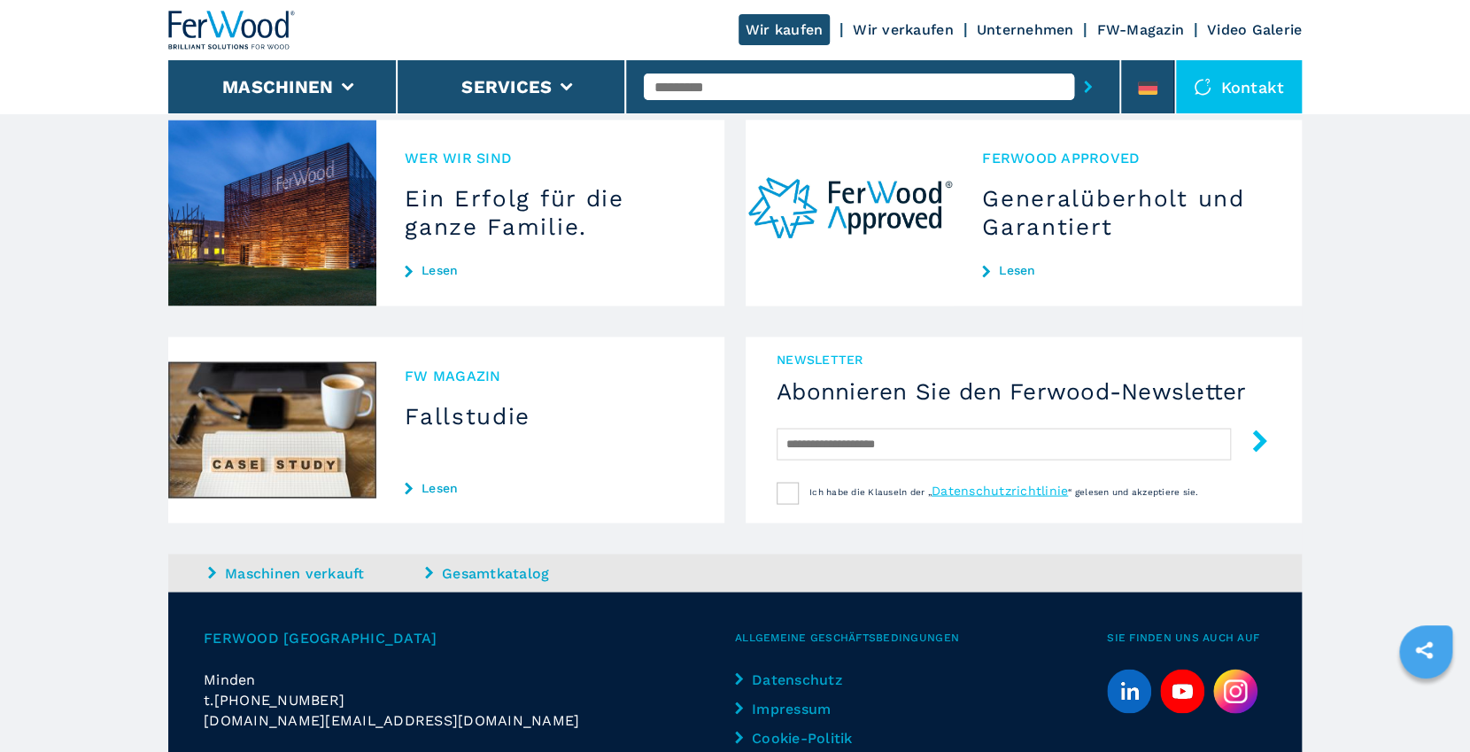
click at [427, 263] on link "Lesen" at bounding box center [550, 270] width 291 height 14
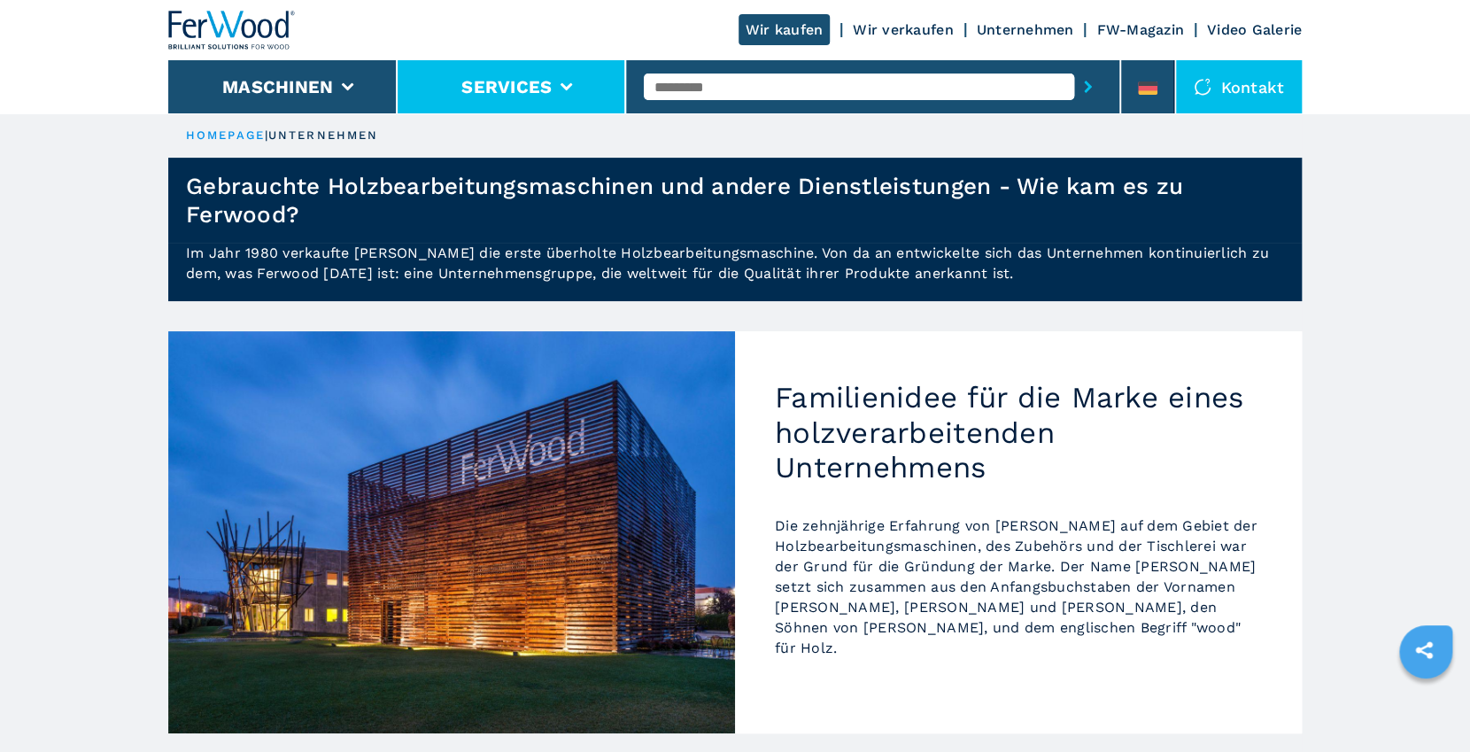
click at [503, 92] on button "Services" at bounding box center [506, 86] width 90 height 21
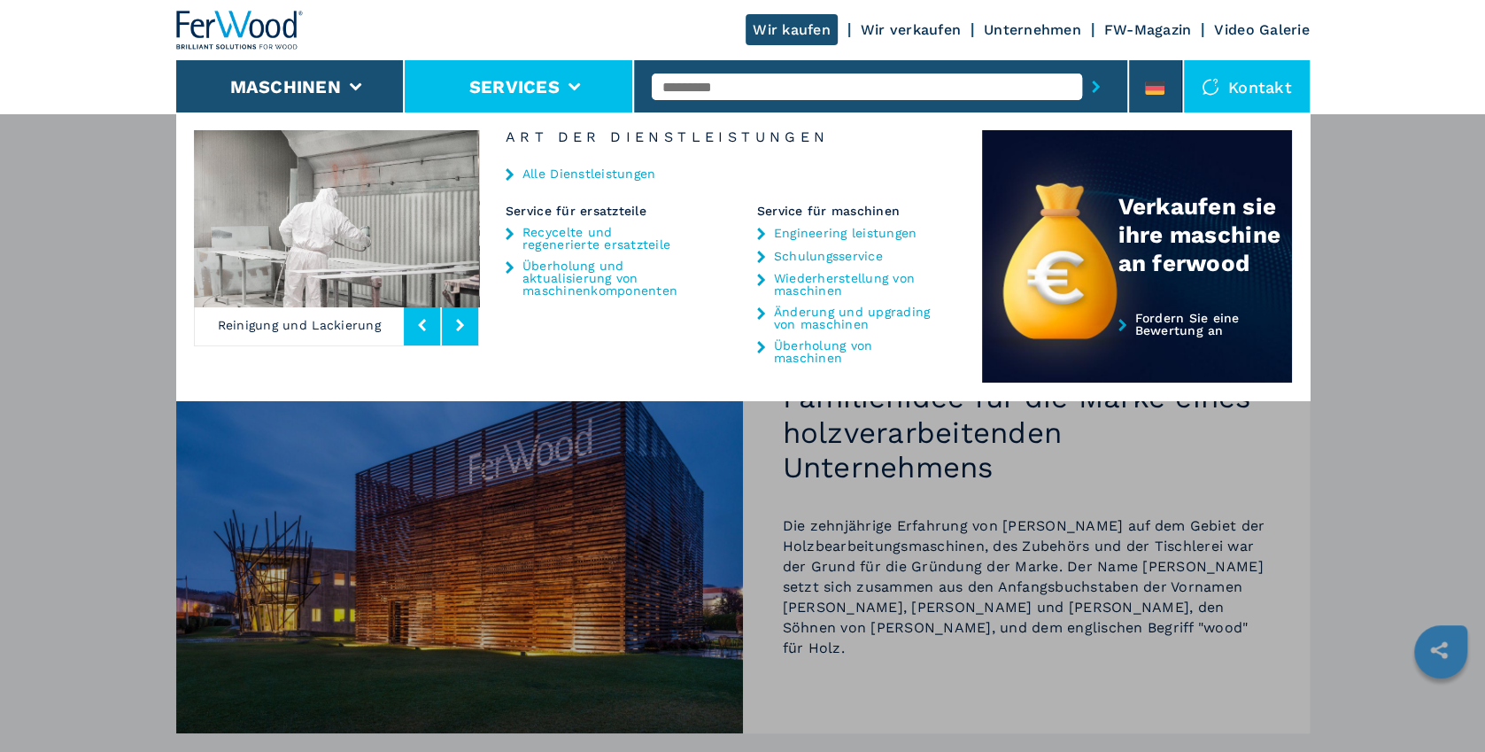
click at [804, 352] on link "Überholung von maschinen" at bounding box center [857, 351] width 166 height 25
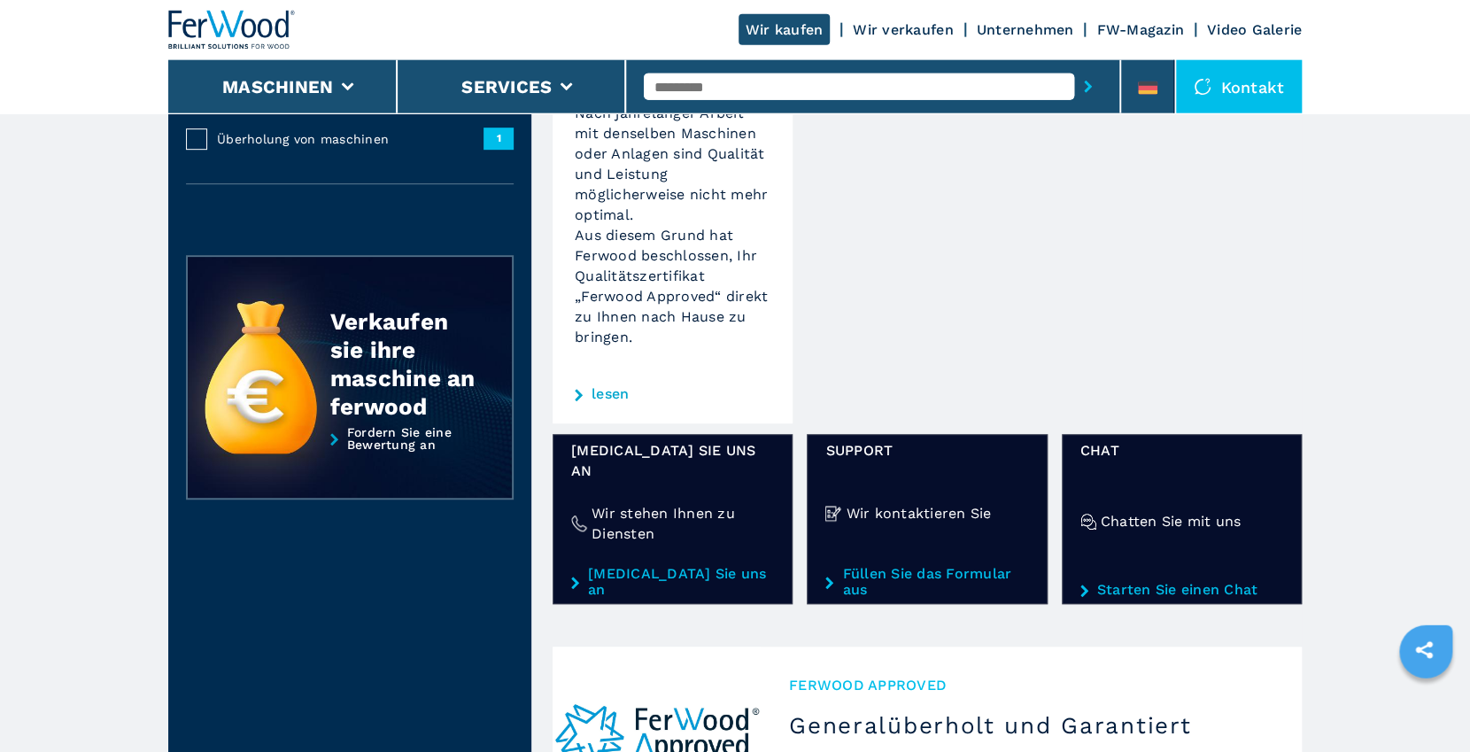
scroll to position [478, 0]
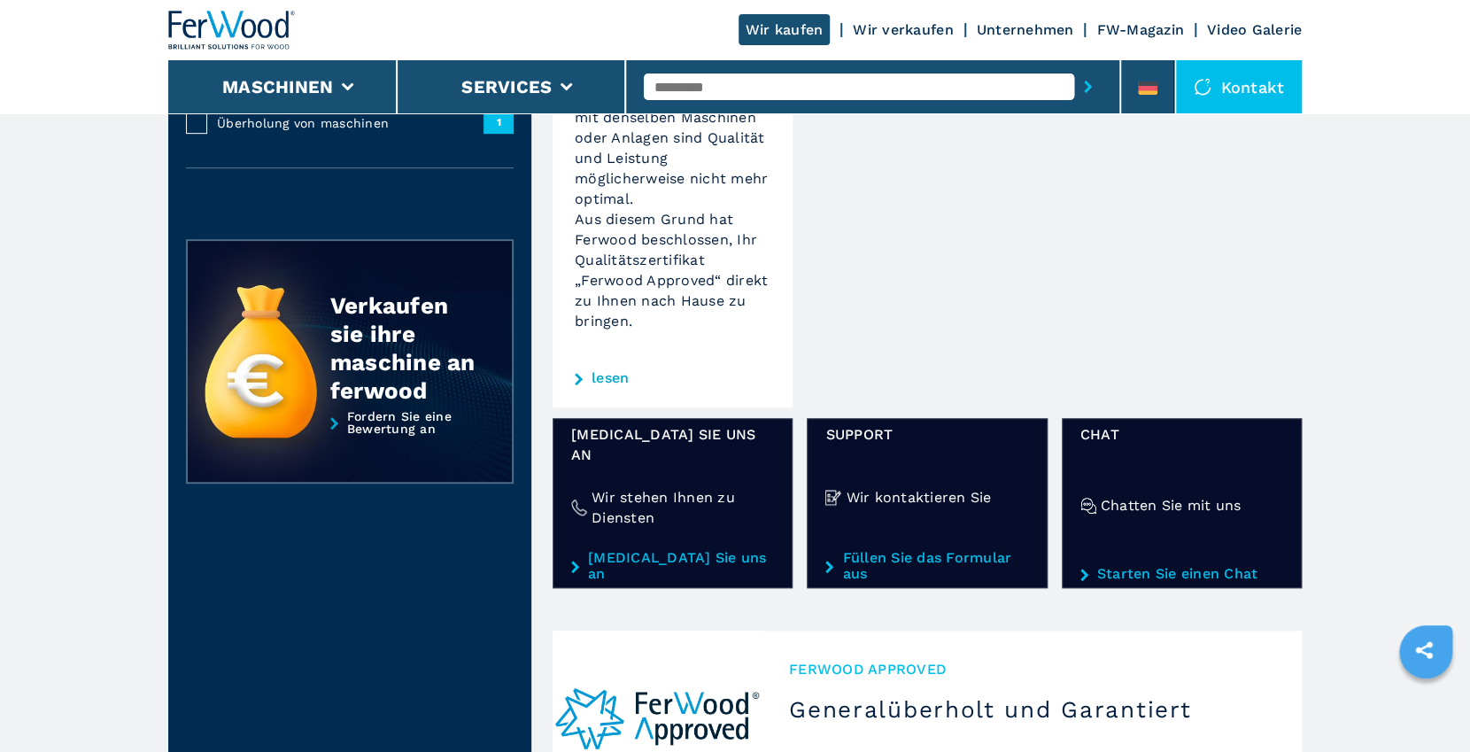
click at [611, 380] on link "lesen" at bounding box center [609, 378] width 37 height 14
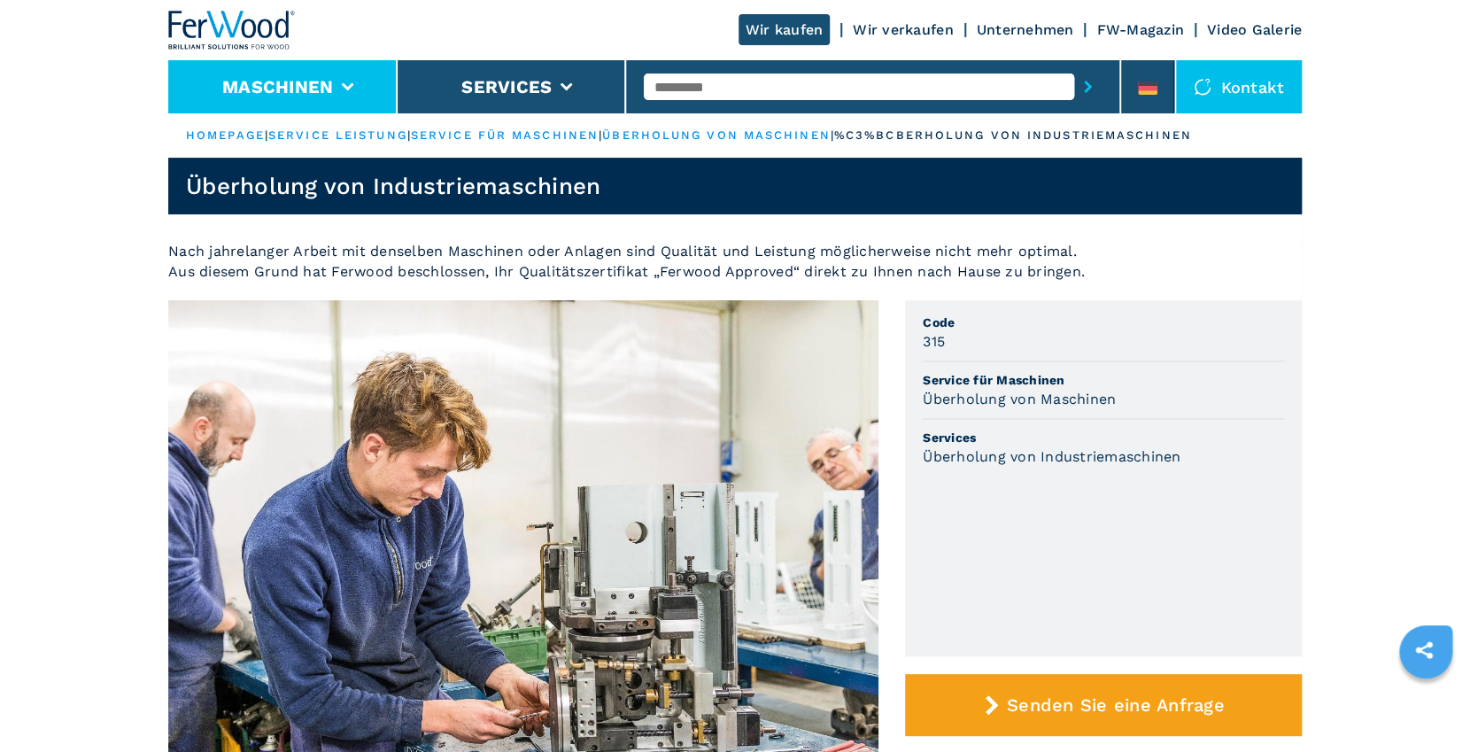
click at [343, 80] on li "Maschinen" at bounding box center [282, 86] width 229 height 53
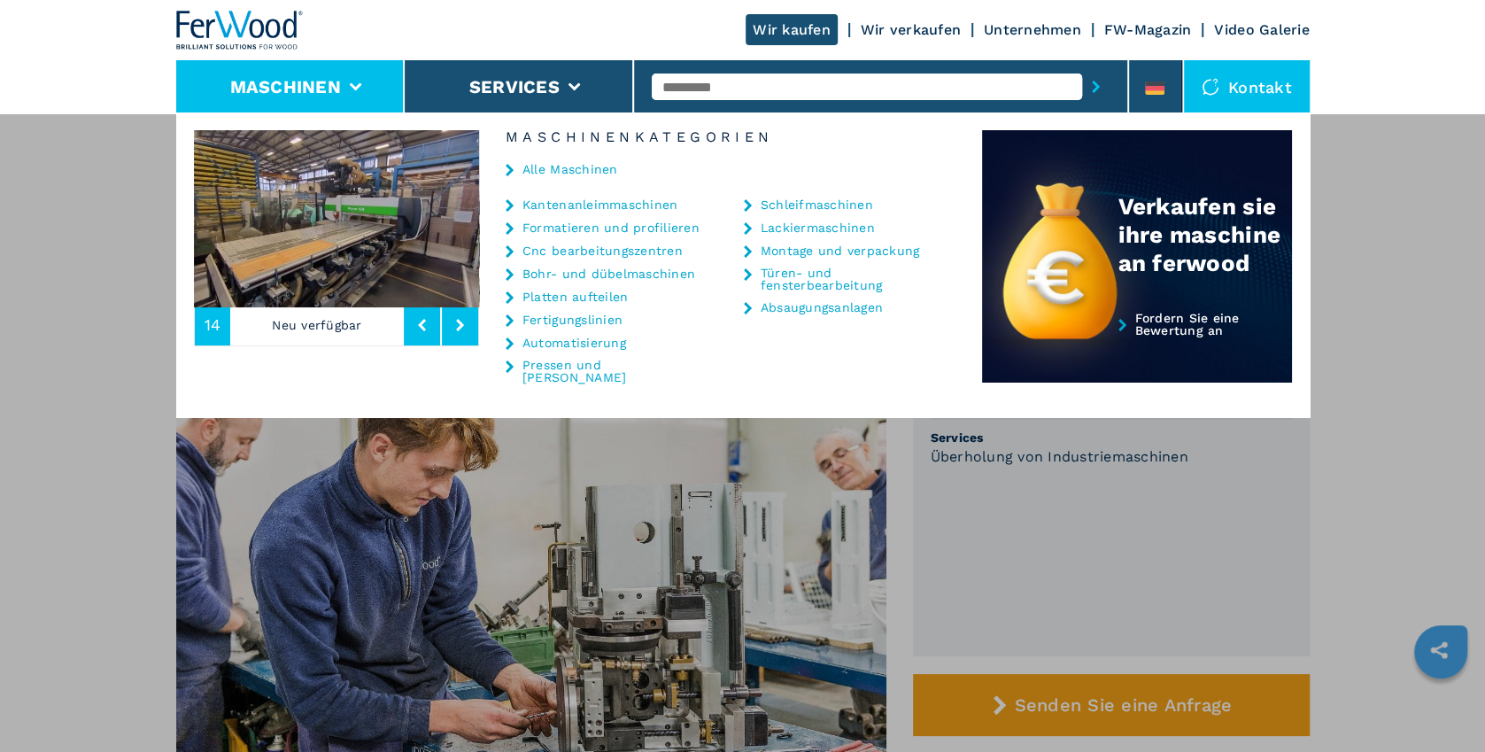
click at [791, 196] on div "Alle Maschinen" at bounding box center [730, 170] width 503 height 53
click at [795, 203] on link "Schleifmaschinen" at bounding box center [816, 204] width 112 height 12
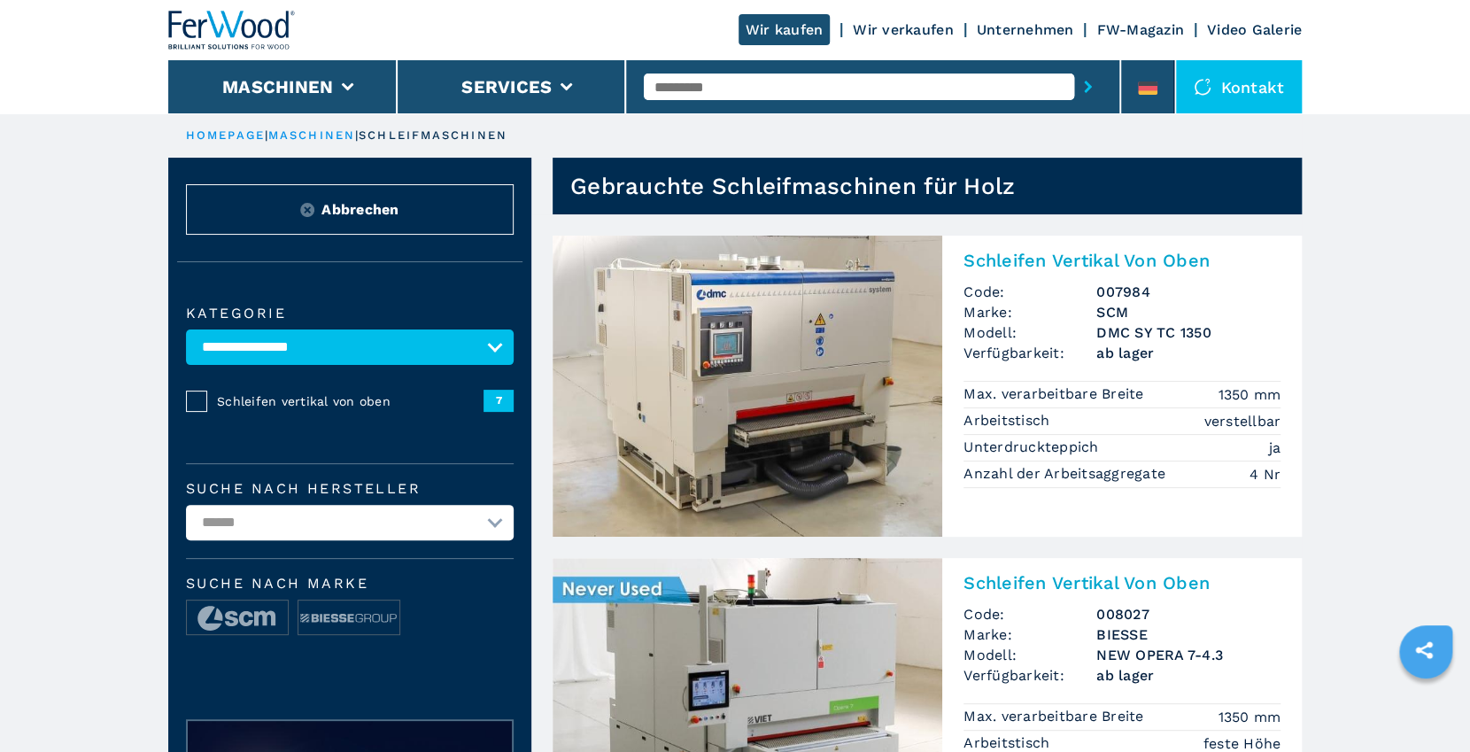
click at [186, 329] on select "**********" at bounding box center [350, 346] width 328 height 35
select select "**********"
click option "**********" at bounding box center [0, 0] width 0 height 0
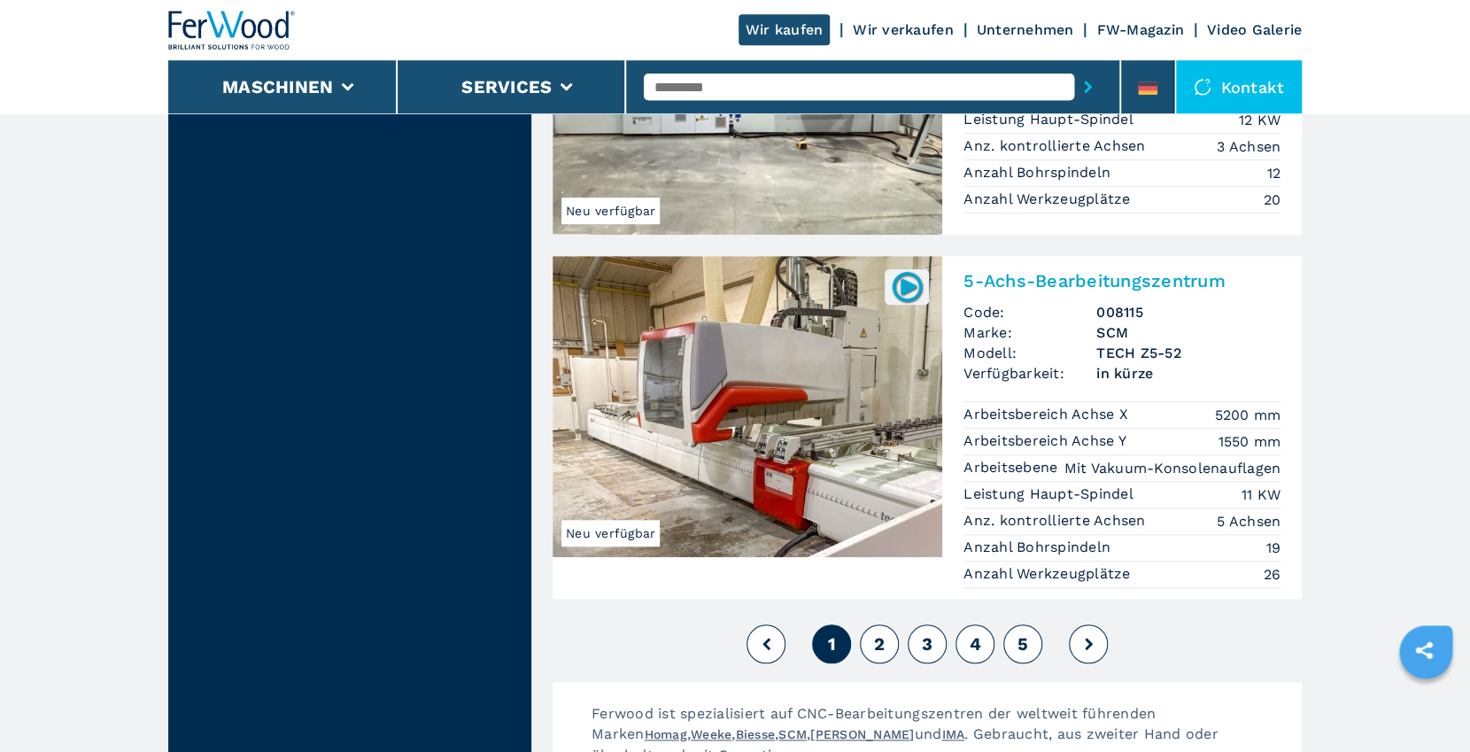
scroll to position [4303, 0]
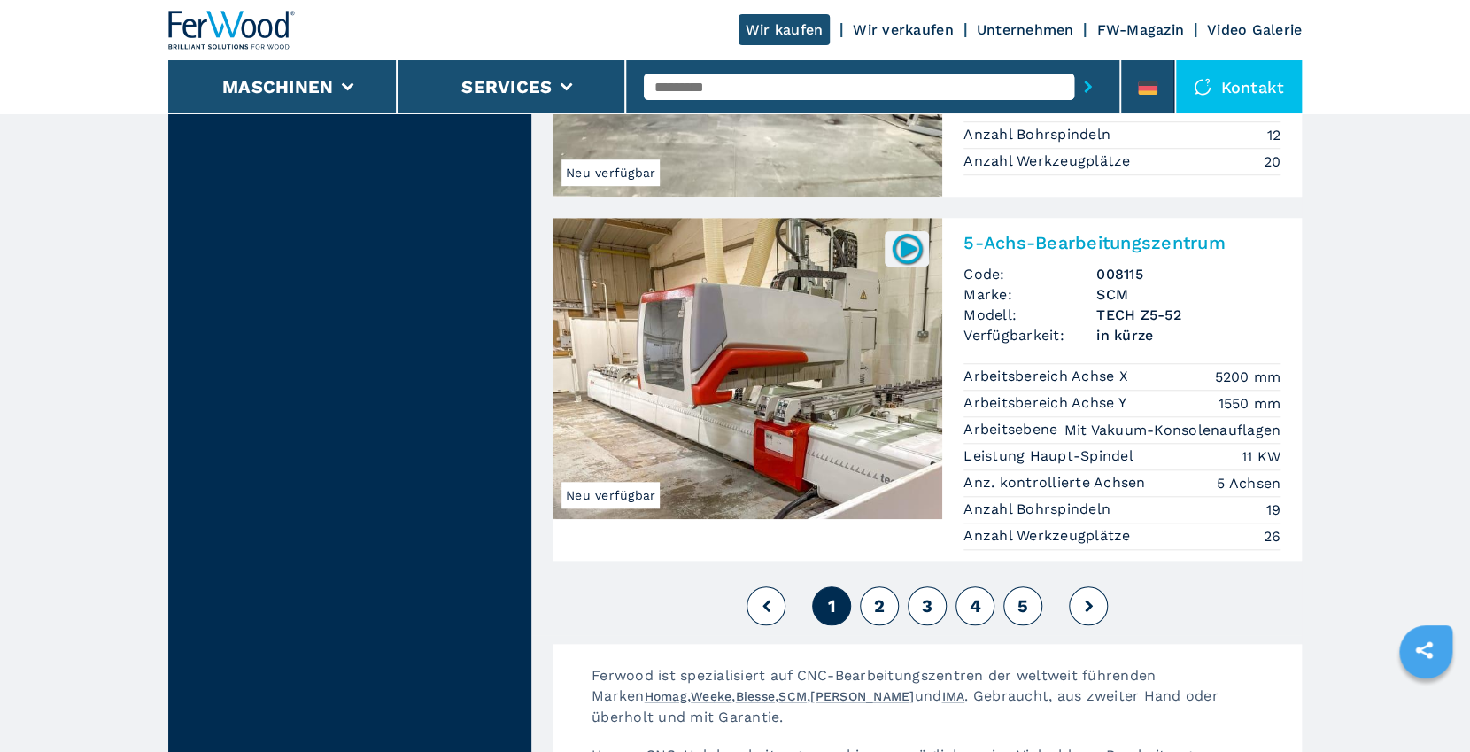
click at [876, 595] on span "2" at bounding box center [879, 605] width 11 height 21
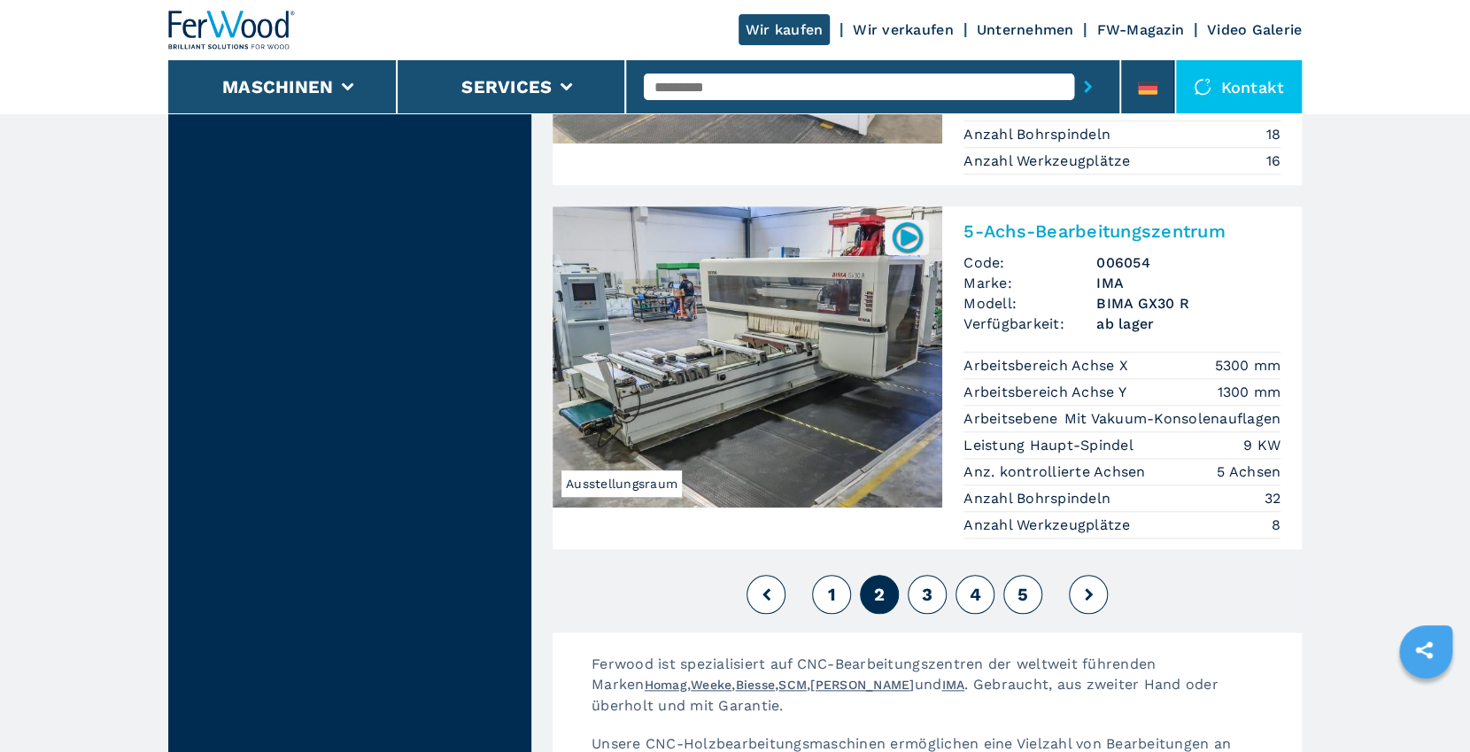
scroll to position [4303, 0]
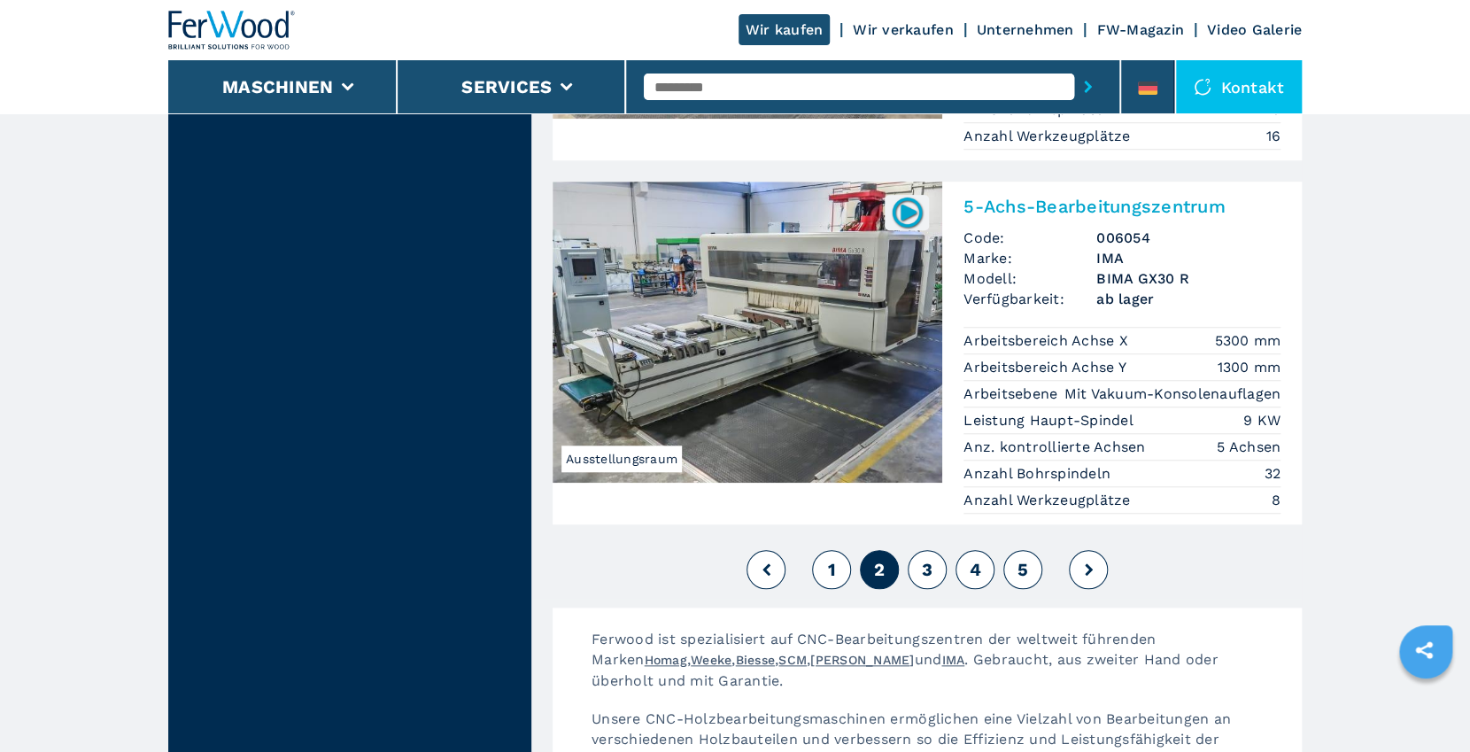
click at [930, 559] on span "3" at bounding box center [927, 569] width 11 height 21
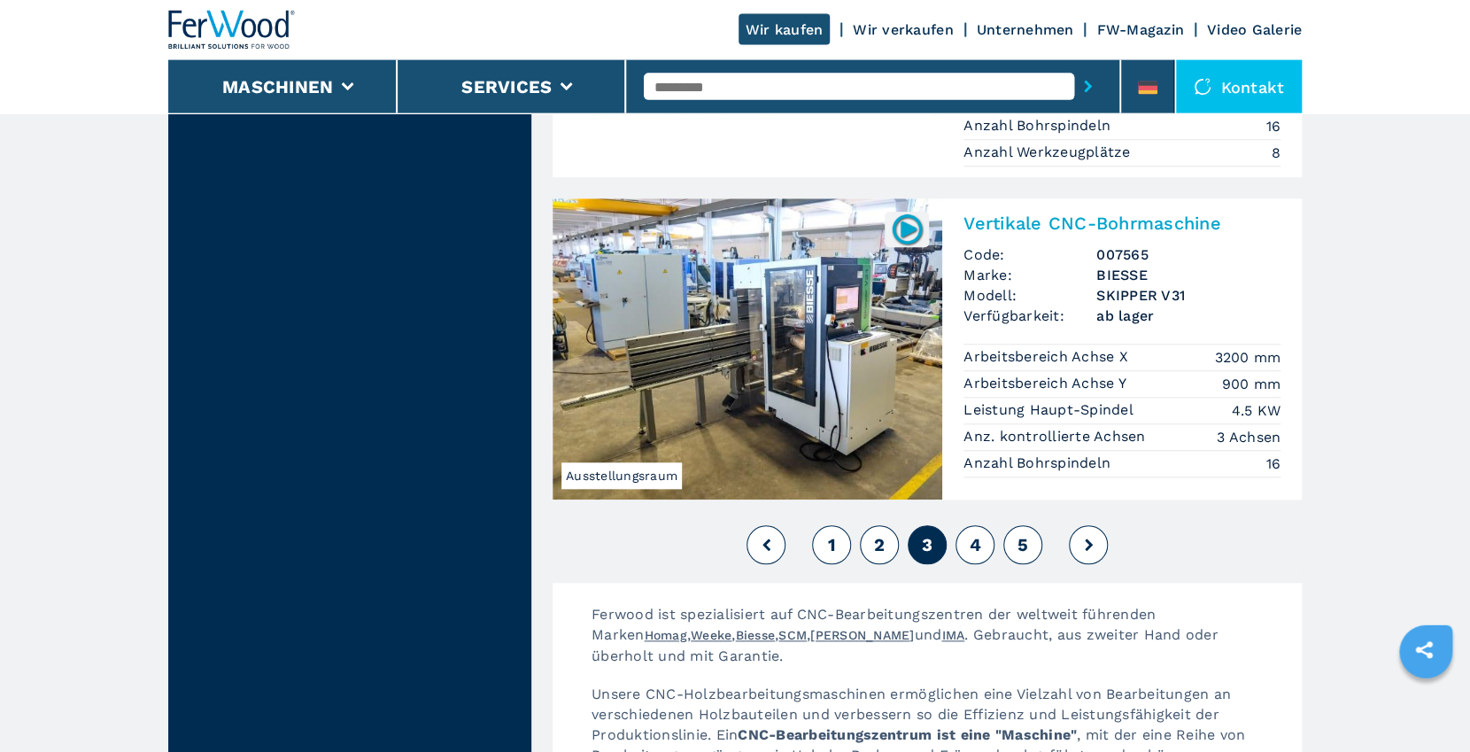
scroll to position [4398, 0]
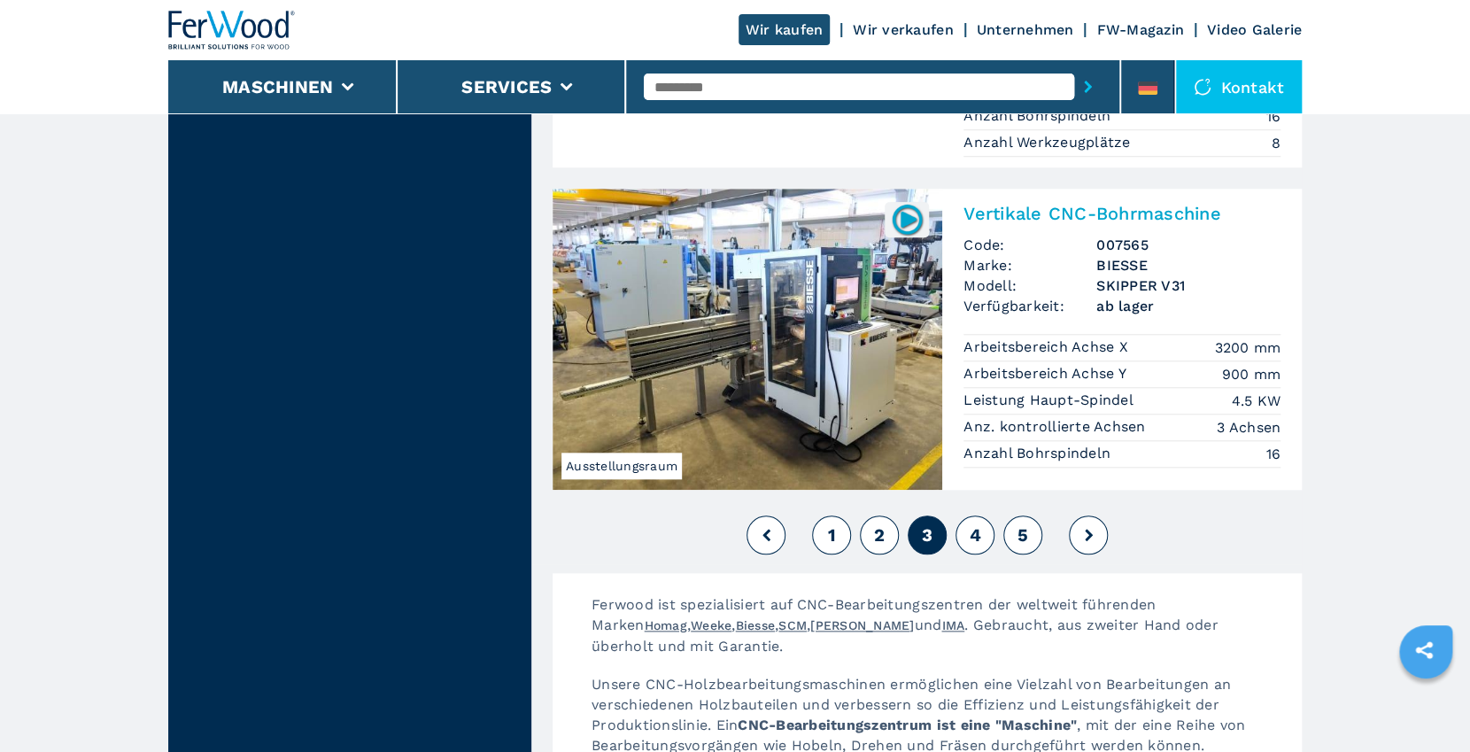
click at [977, 524] on span "4" at bounding box center [975, 534] width 12 height 21
